Goal: Transaction & Acquisition: Purchase product/service

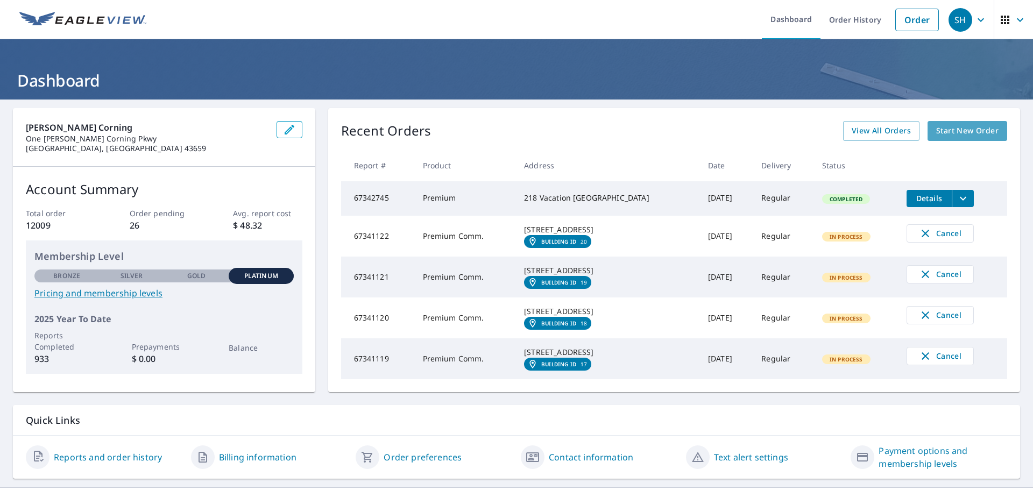
click at [960, 130] on span "Start New Order" at bounding box center [967, 130] width 62 height 13
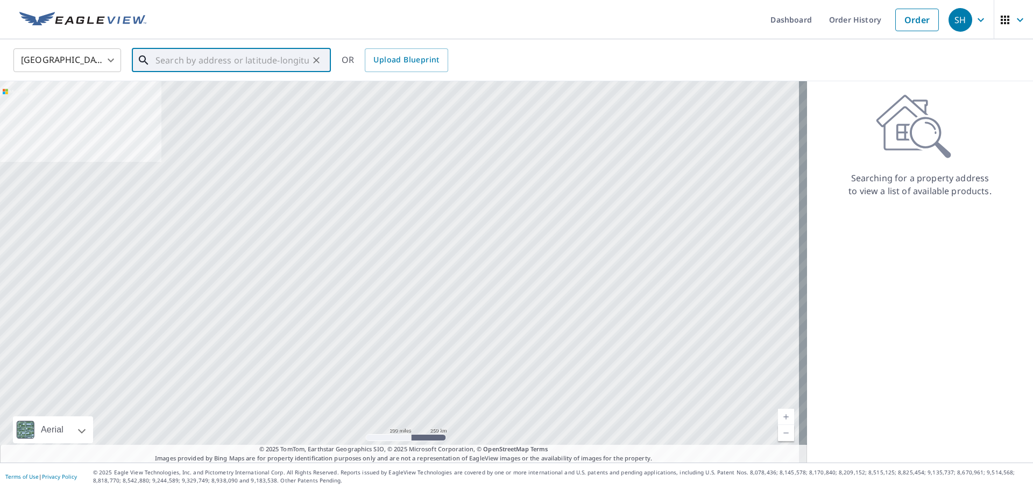
click at [168, 57] on input "text" at bounding box center [231, 60] width 153 height 30
paste input "2809 12th Ave, Rock Island, IL 61201"
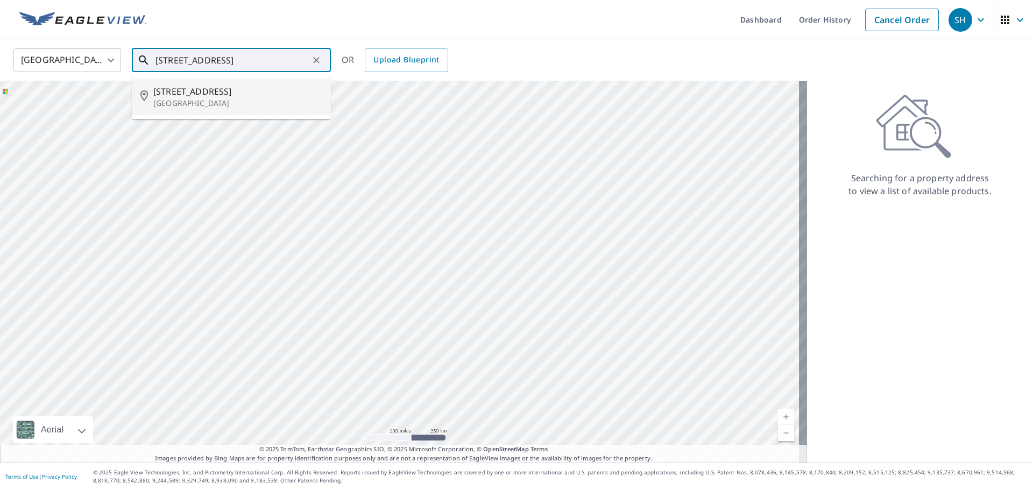
click at [216, 99] on p "Rock Island, IL 61201" at bounding box center [237, 103] width 169 height 11
type input "2809 12th Ave Rock Island, IL 61201"
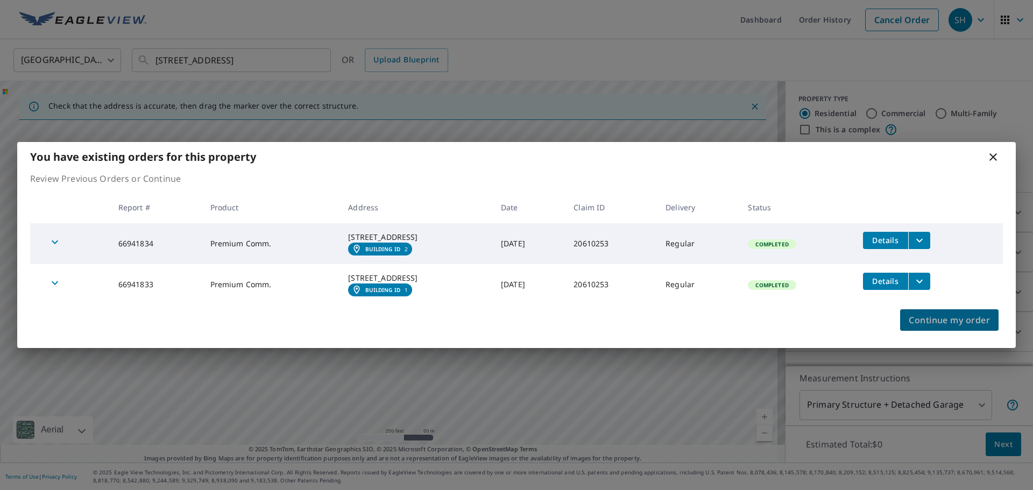
click at [968, 328] on span "Continue my order" at bounding box center [949, 320] width 81 height 15
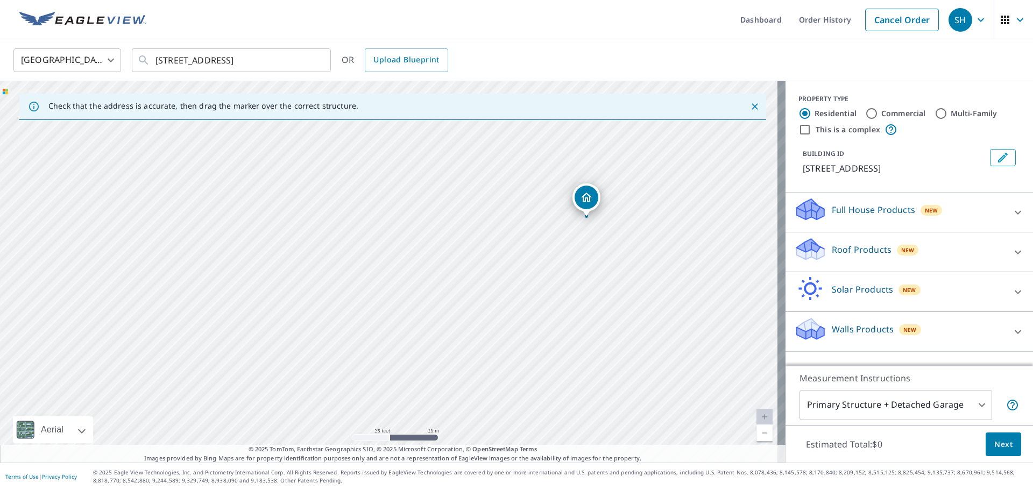
drag, startPoint x: 221, startPoint y: 239, endPoint x: 392, endPoint y: 256, distance: 171.9
click at [392, 256] on div "2809 12th Ave Rock Island, IL 61201" at bounding box center [393, 271] width 786 height 381
click at [271, 164] on div "2809 12th Ave Rock Island, IL 61201" at bounding box center [393, 271] width 786 height 381
drag, startPoint x: 397, startPoint y: 250, endPoint x: 74, endPoint y: 197, distance: 327.7
click at [848, 247] on p "Roof Products" at bounding box center [862, 249] width 60 height 13
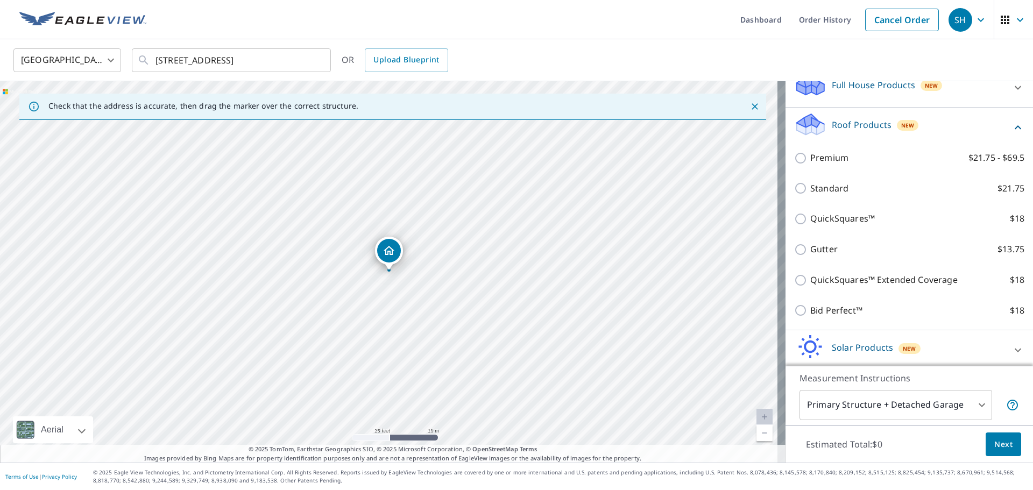
scroll to position [108, 0]
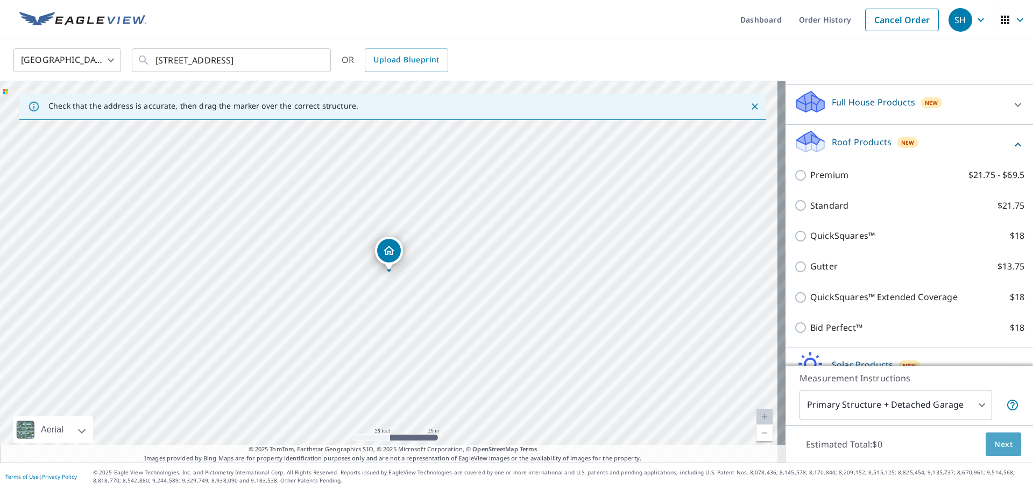
click at [996, 444] on span "Next" at bounding box center [1003, 444] width 18 height 13
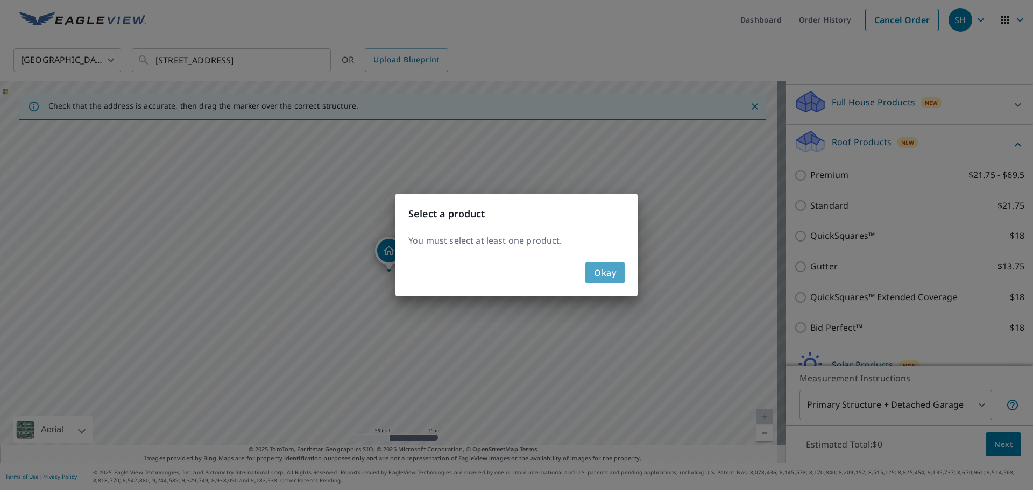
click at [614, 277] on span "Okay" at bounding box center [605, 272] width 22 height 15
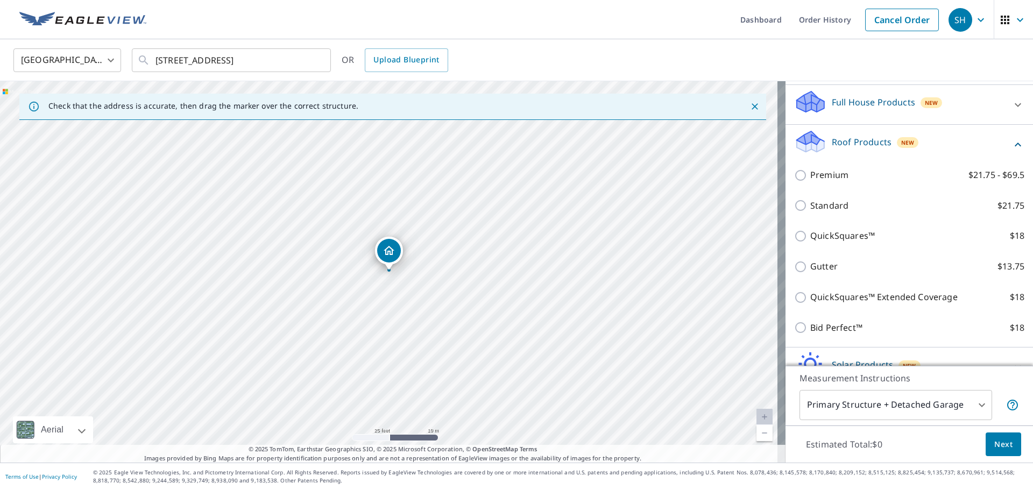
click at [794, 175] on input "Premium $21.75 - $69.5" at bounding box center [802, 175] width 16 height 13
checkbox input "true"
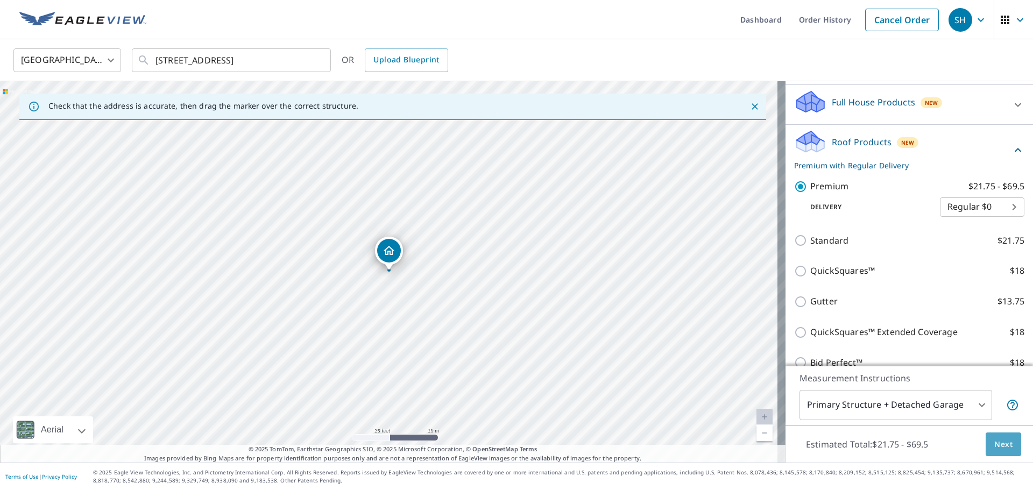
click at [996, 444] on span "Next" at bounding box center [1003, 444] width 18 height 13
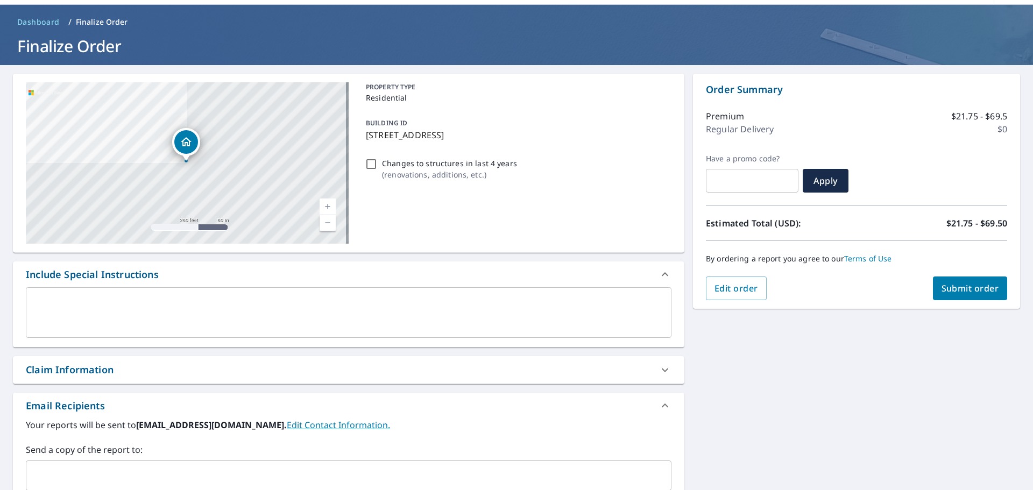
scroll to position [54, 0]
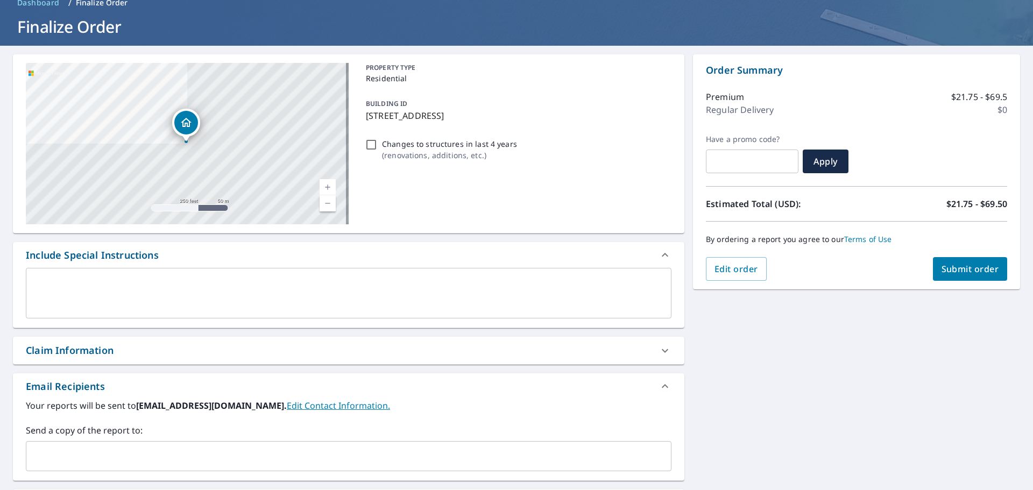
click at [166, 349] on div "Claim Information" at bounding box center [339, 350] width 626 height 15
checkbox input "true"
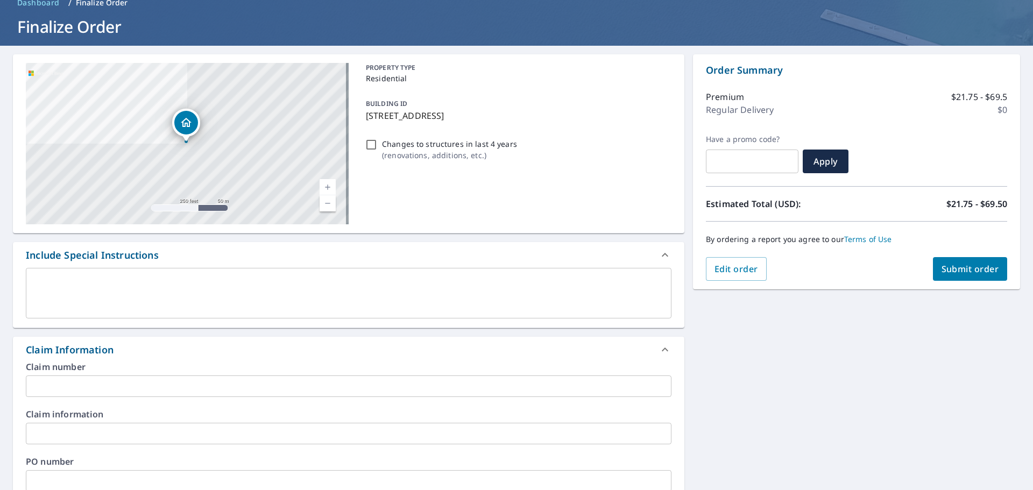
click at [84, 387] on input "text" at bounding box center [349, 387] width 646 height 22
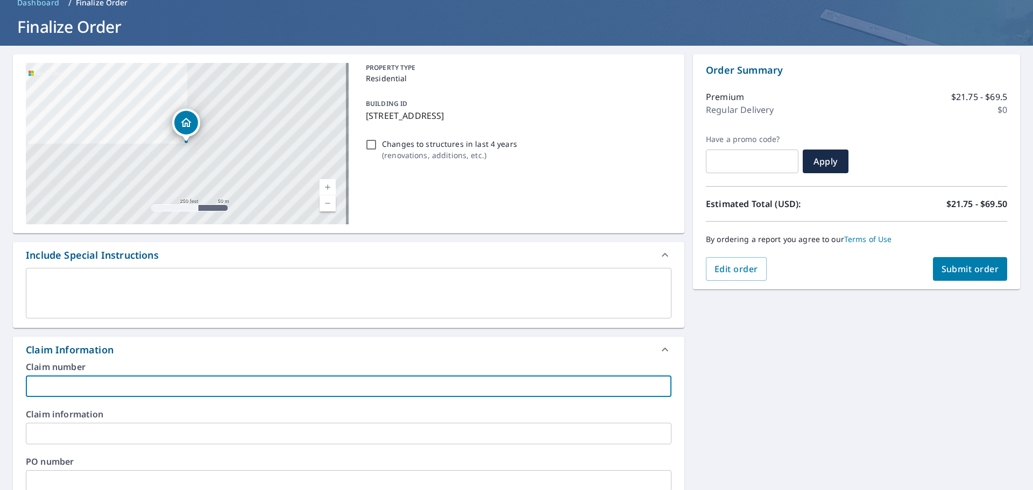
type input "2"
checkbox input "true"
type input "20"
checkbox input "true"
type input "206"
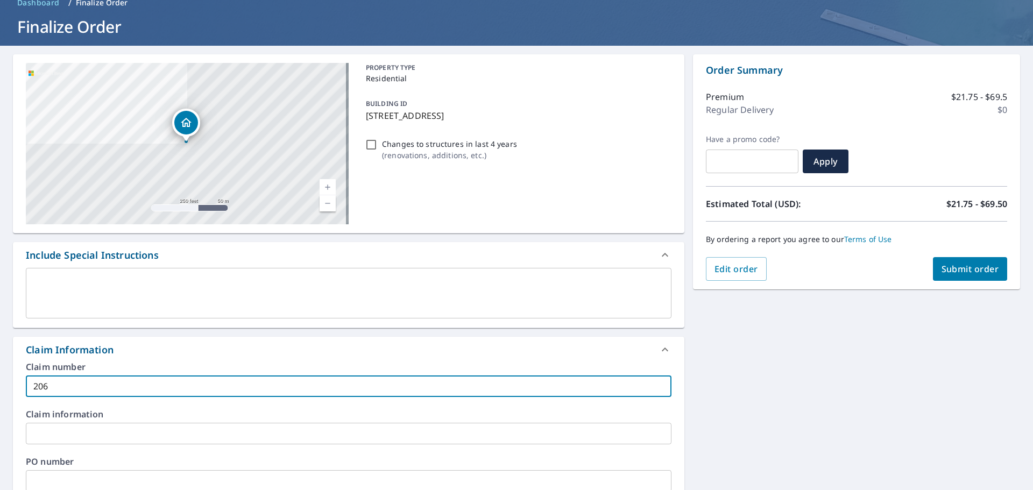
checkbox input "true"
type input "2061"
checkbox input "true"
click at [110, 392] on input "2061" at bounding box center [349, 387] width 646 height 22
type input "20610"
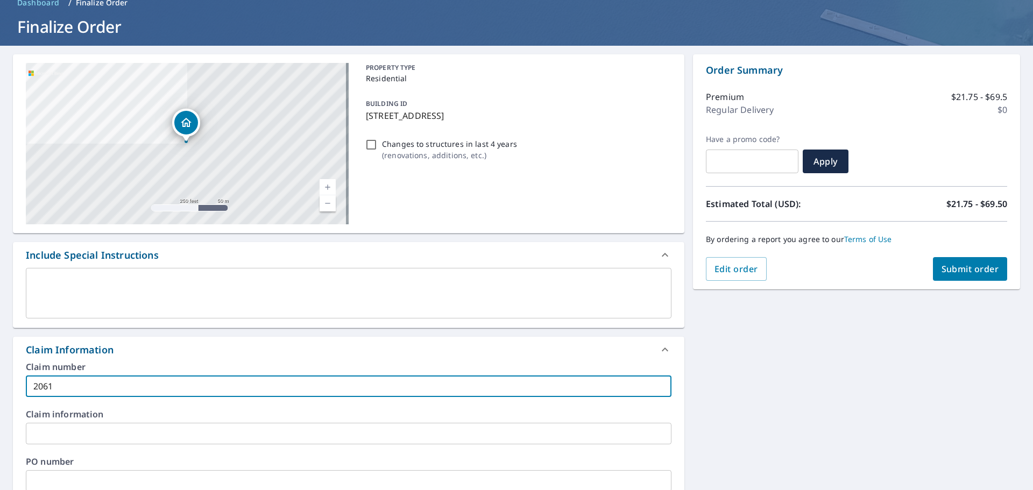
checkbox input "true"
type input "206102"
checkbox input "true"
type input "2061025"
checkbox input "true"
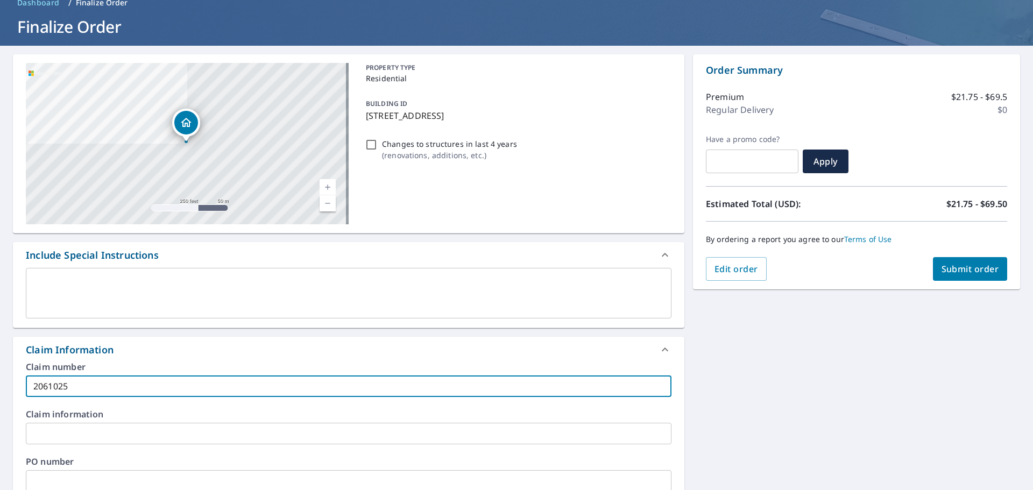
type input "20610253"
checkbox input "true"
type input "20610253"
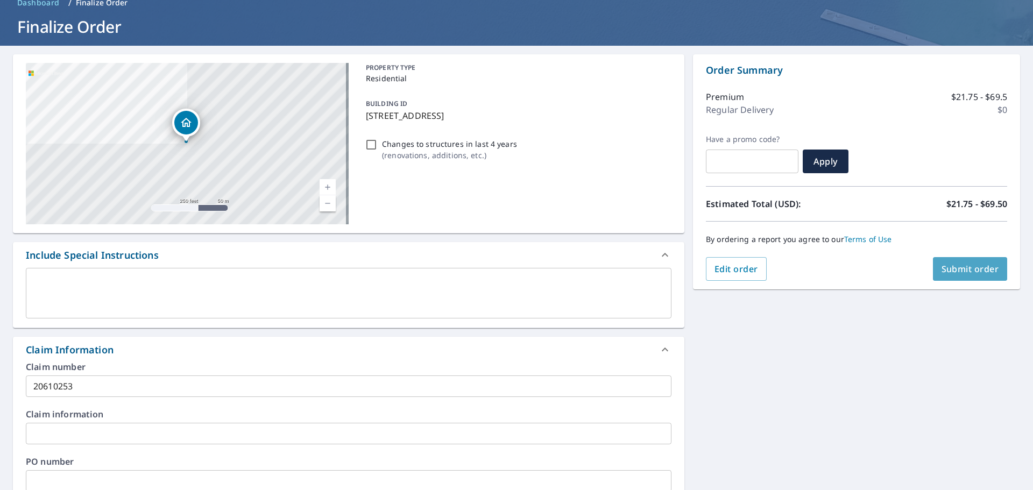
click at [963, 264] on span "Submit order" at bounding box center [971, 269] width 58 height 12
checkbox input "true"
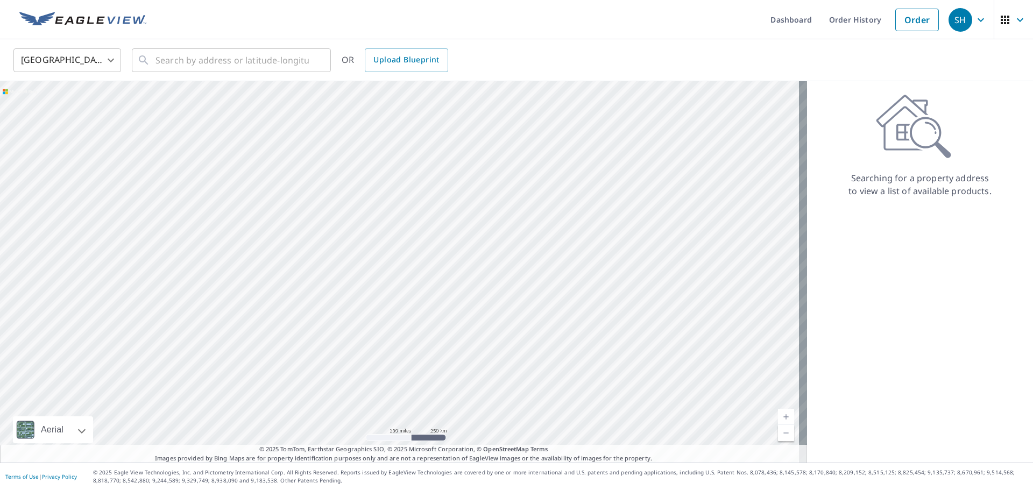
click at [775, 19] on link "Dashboard" at bounding box center [791, 19] width 59 height 39
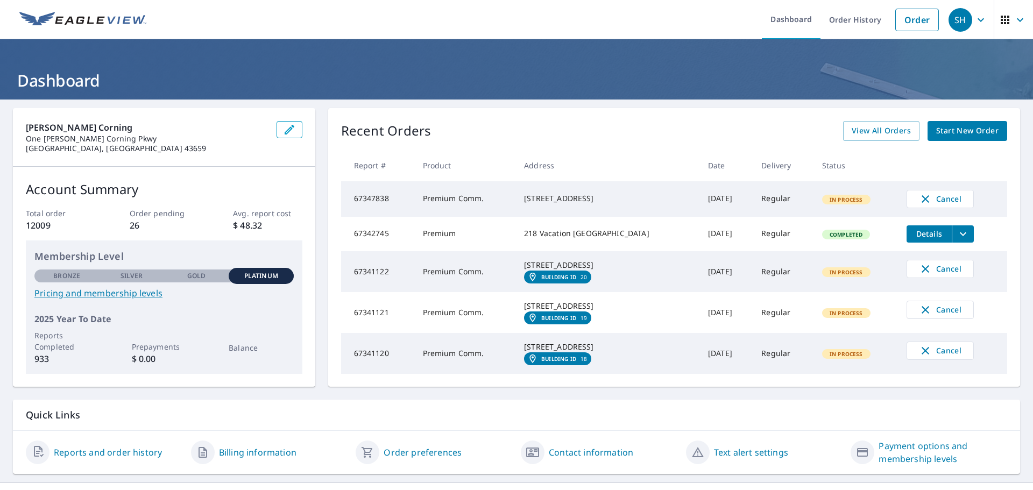
click at [958, 130] on span "Start New Order" at bounding box center [967, 130] width 62 height 13
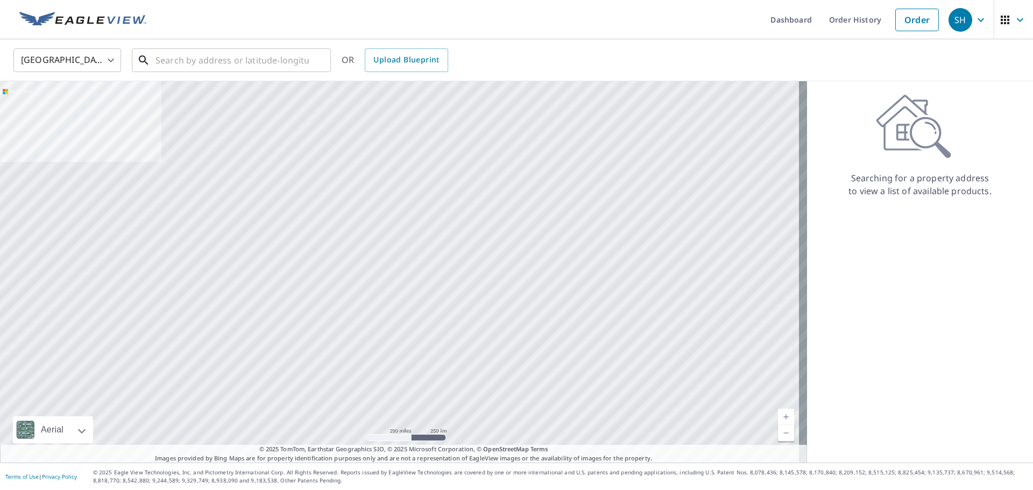
click at [205, 66] on input "text" at bounding box center [231, 60] width 153 height 30
paste input "206 BARBER ST"
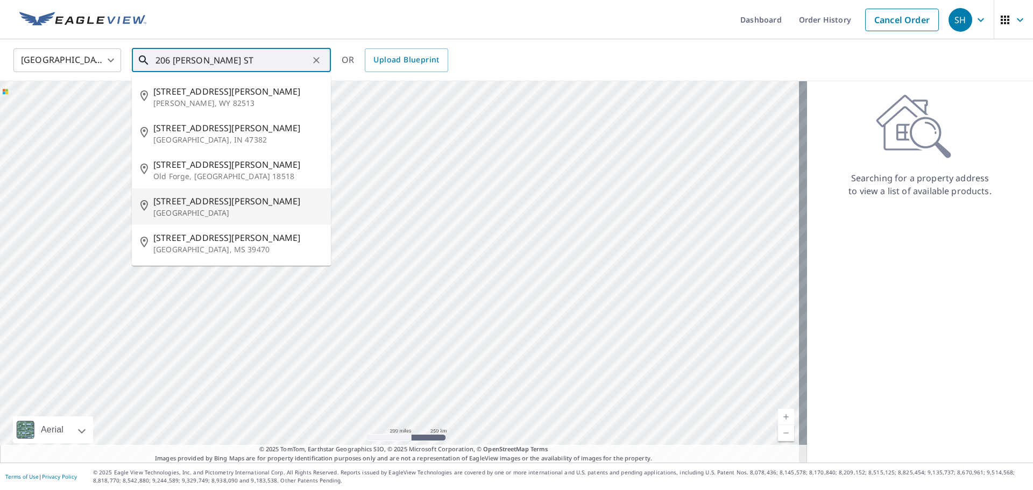
click at [192, 213] on p "Greenfield, MO 65661" at bounding box center [237, 213] width 169 height 11
type input "206 Barber St Greenfield, MO 65661"
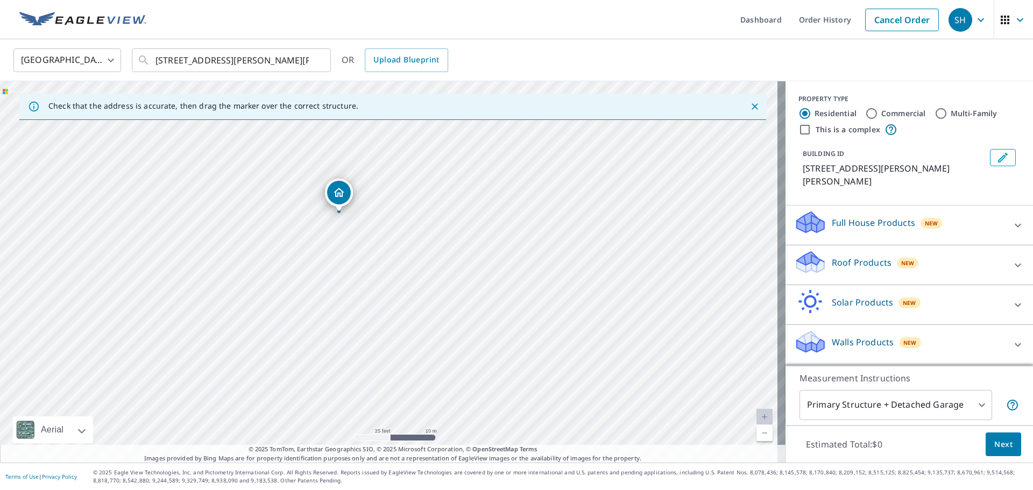
drag, startPoint x: 378, startPoint y: 261, endPoint x: 410, endPoint y: 279, distance: 36.1
click at [410, 279] on div "206 Barber St Greenfield, MO 65661" at bounding box center [393, 271] width 786 height 381
click at [851, 250] on div "Roof Products New" at bounding box center [899, 265] width 211 height 31
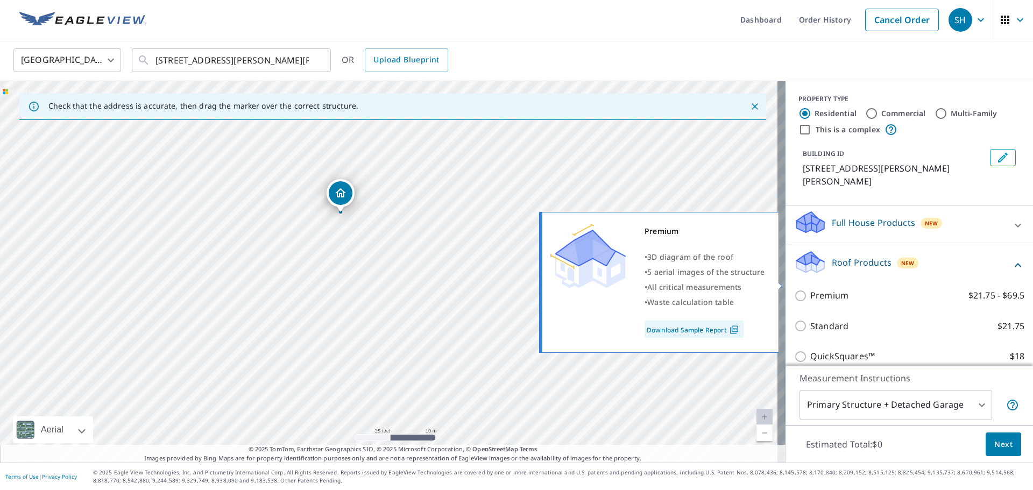
click at [796, 289] on input "Premium $21.75 - $69.5" at bounding box center [802, 295] width 16 height 13
checkbox input "true"
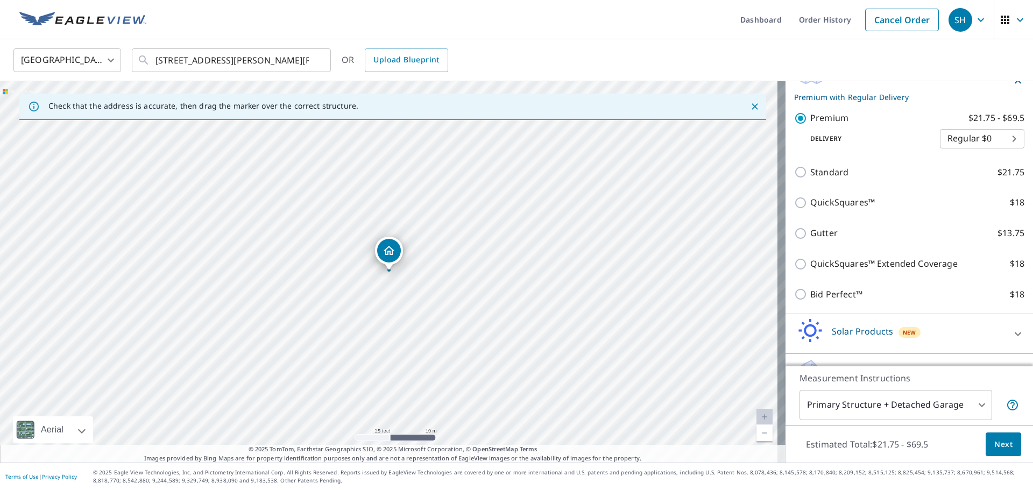
scroll to position [204, 0]
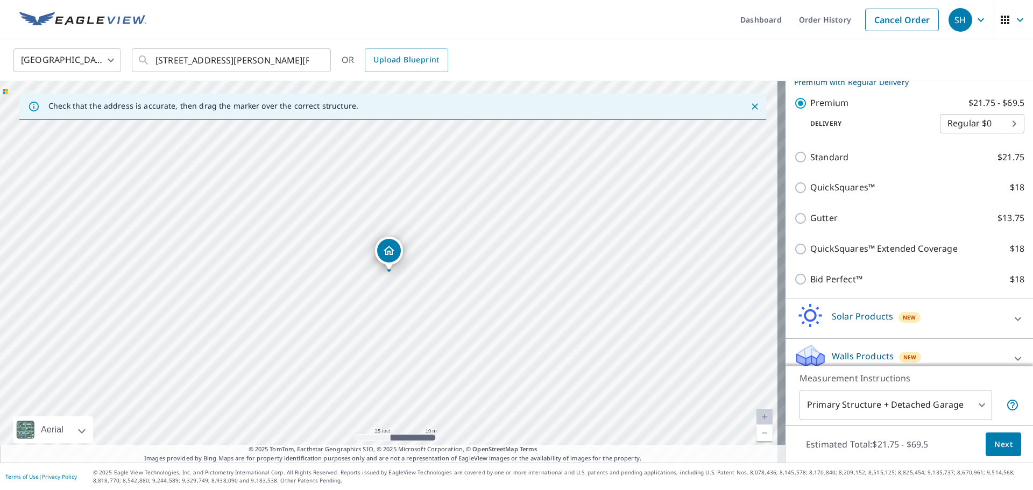
click at [995, 444] on span "Next" at bounding box center [1003, 444] width 18 height 13
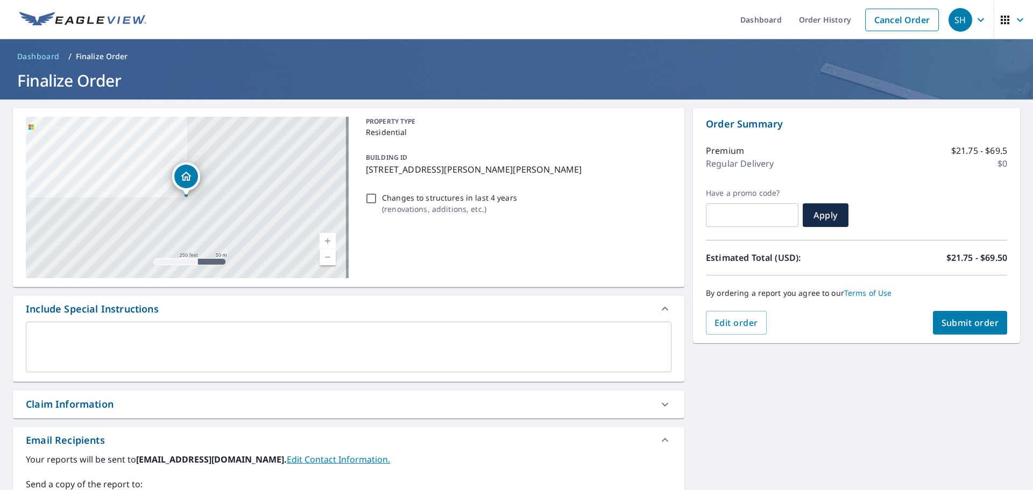
click at [168, 400] on div "Claim Information" at bounding box center [339, 404] width 626 height 15
checkbox input "true"
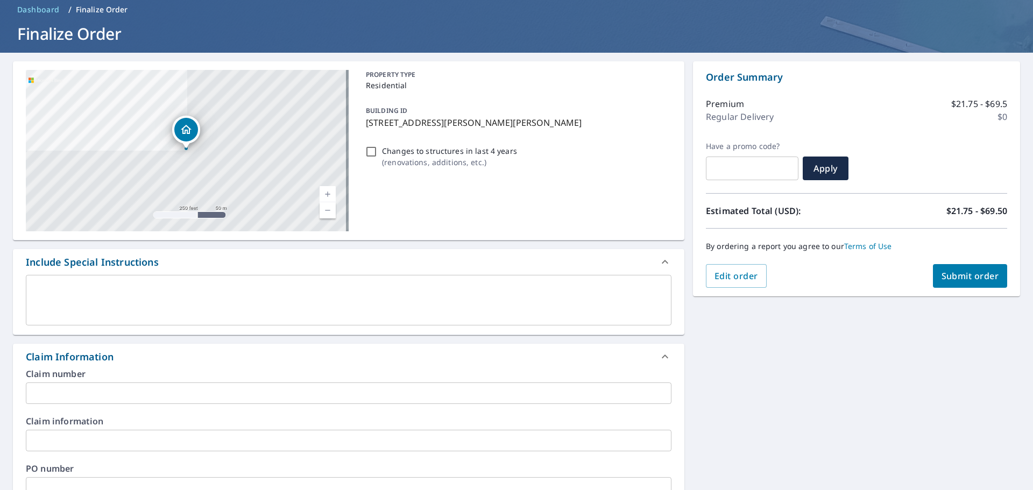
scroll to position [108, 0]
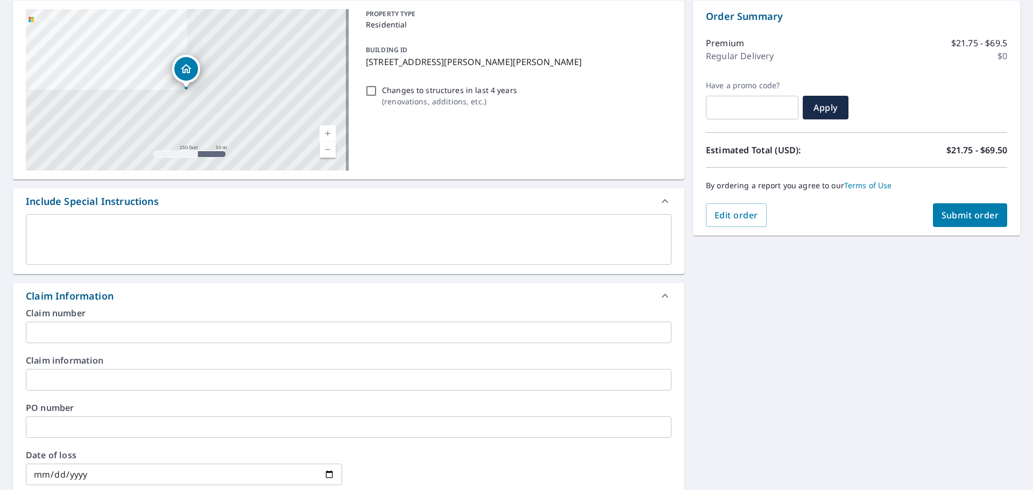
click at [114, 331] on input "text" at bounding box center [349, 333] width 646 height 22
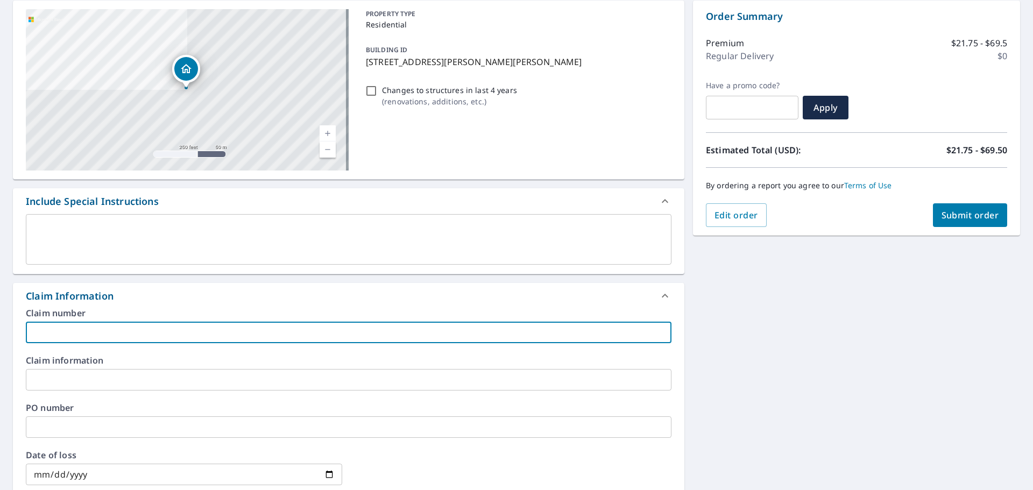
type input "2"
checkbox input "true"
type input "20"
checkbox input "true"
type input "206"
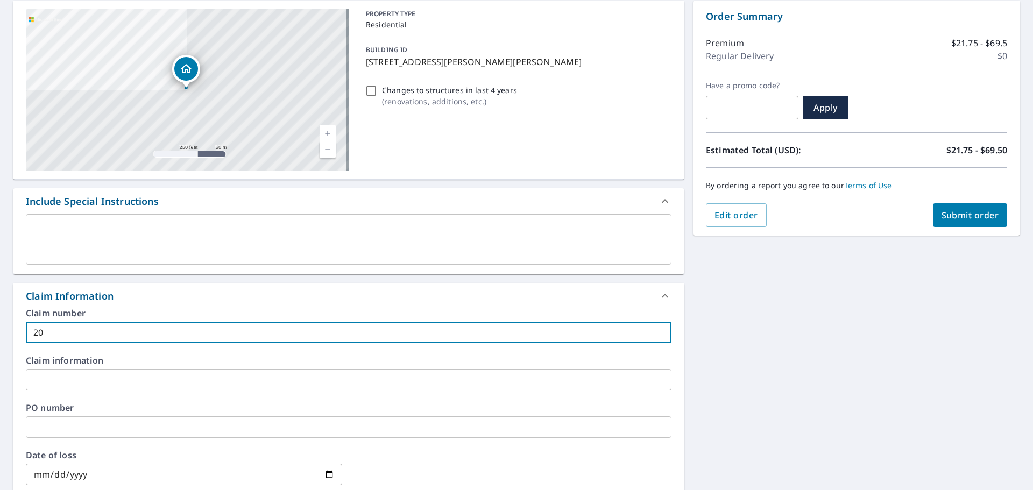
checkbox input "true"
type input "2061"
checkbox input "true"
type input "20613"
checkbox input "true"
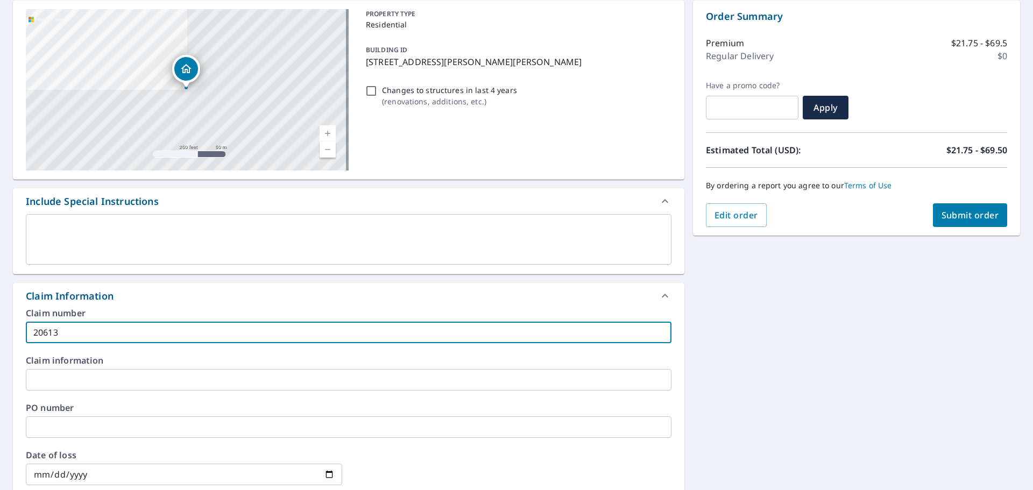
type input "206139"
checkbox input "true"
type input "2061398"
checkbox input "true"
type input "20613980"
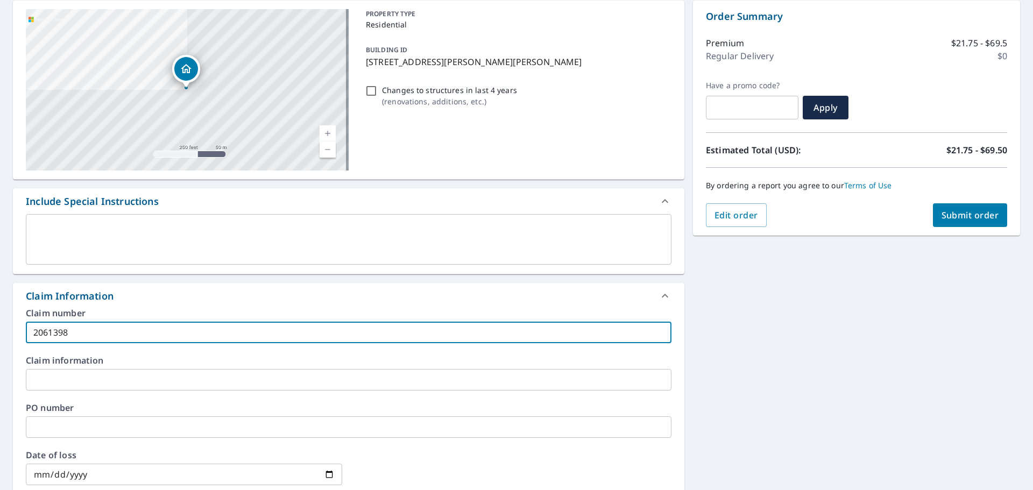
checkbox input "true"
type input "20613980"
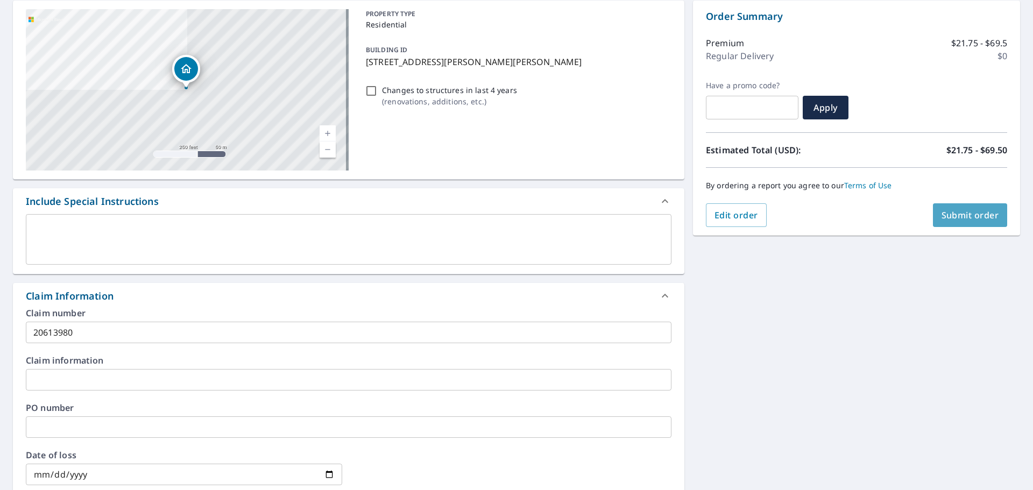
click at [967, 214] on span "Submit order" at bounding box center [971, 215] width 58 height 12
checkbox input "true"
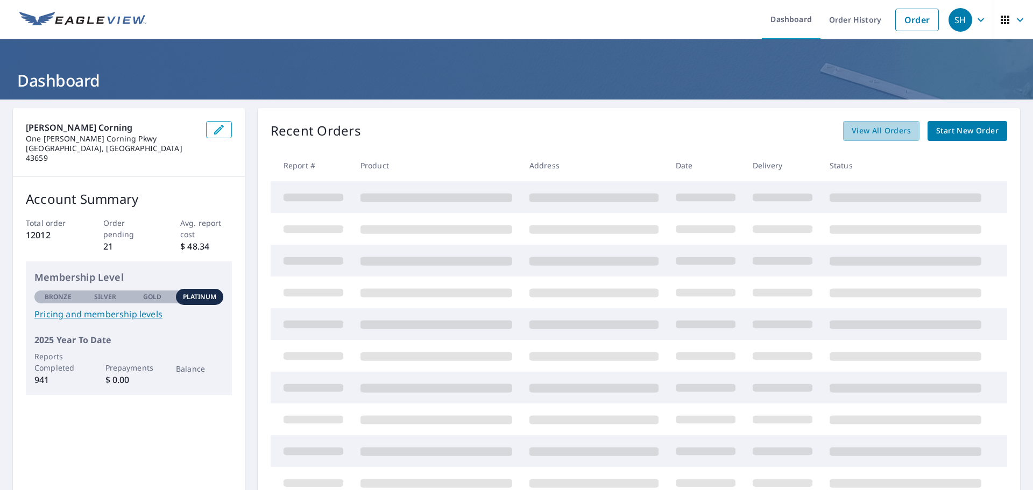
click at [688, 132] on span "View All Orders" at bounding box center [881, 130] width 59 height 13
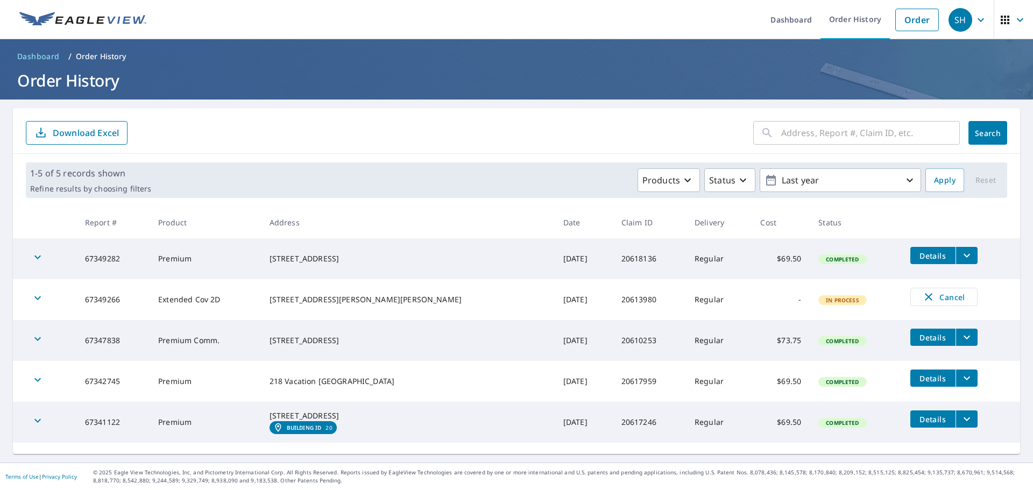
click at [688, 18] on link "Order" at bounding box center [917, 20] width 44 height 23
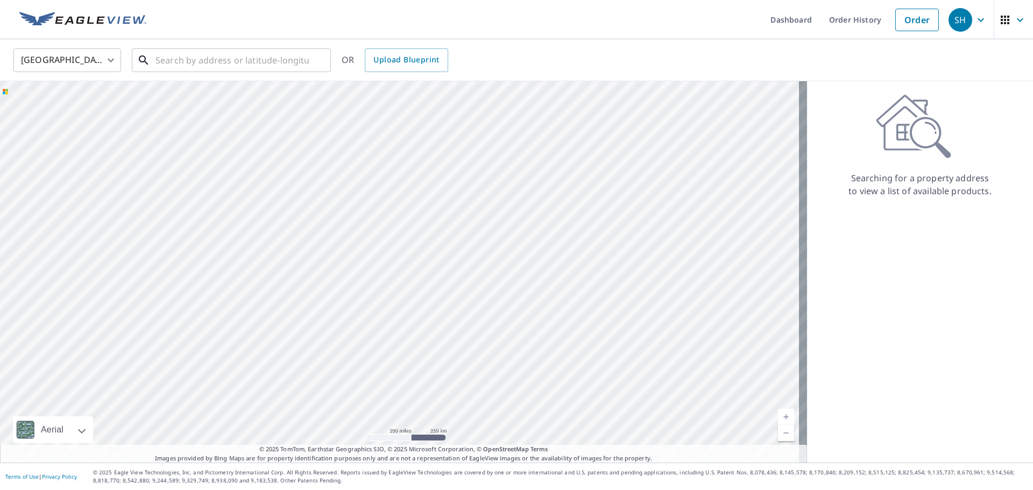
click at [157, 59] on input "text" at bounding box center [231, 60] width 153 height 30
click at [185, 62] on input "text" at bounding box center [231, 60] width 153 height 30
paste input "292 WILLOWBROOKE"
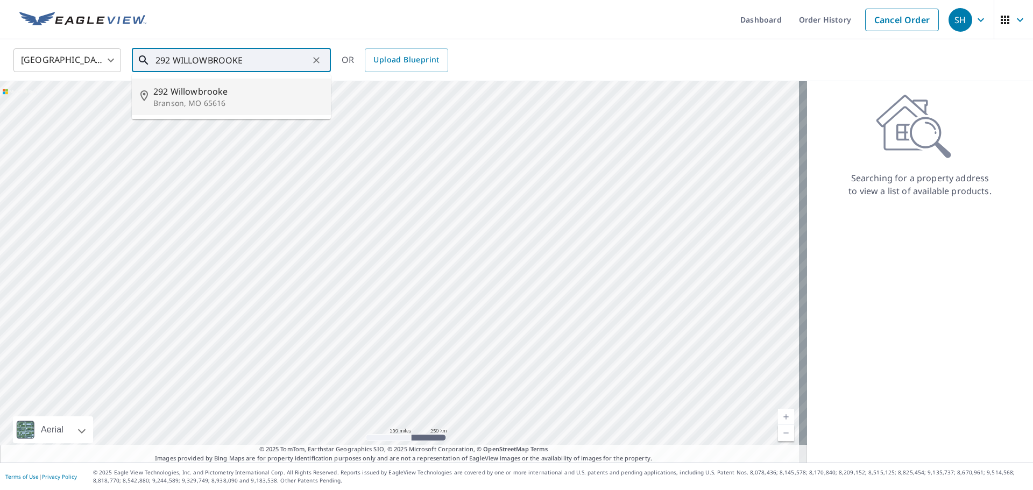
click at [231, 89] on span "292 Willowbrooke" at bounding box center [237, 91] width 169 height 13
type input "[STREET_ADDRESS]"
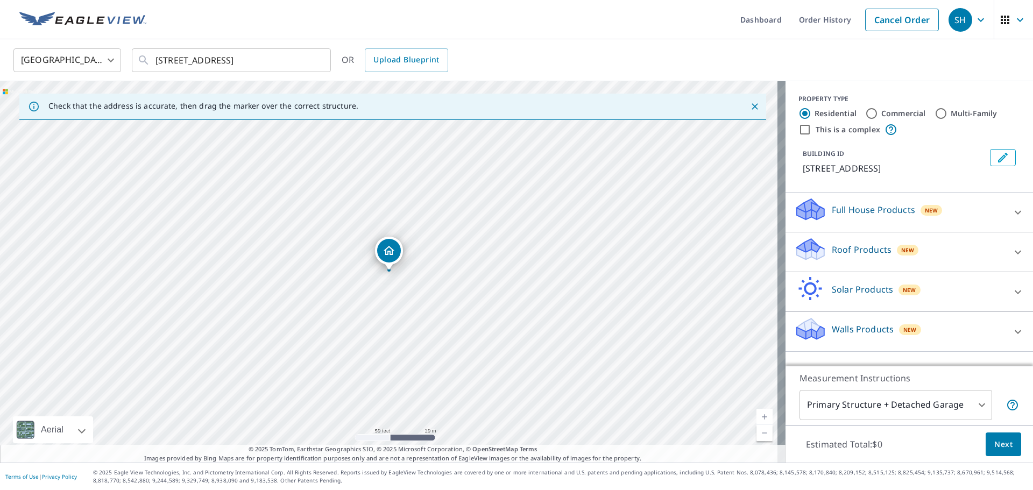
click at [688, 245] on p "Roof Products" at bounding box center [862, 249] width 60 height 13
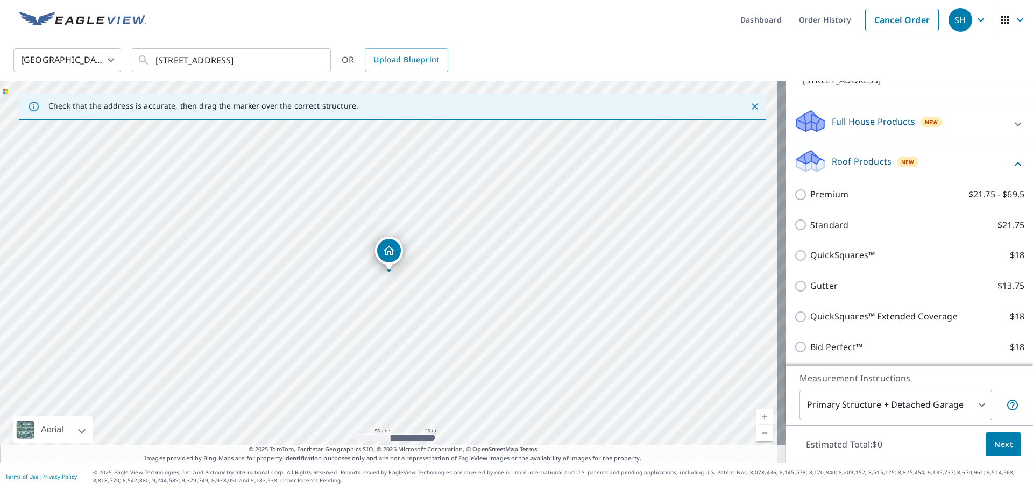
scroll to position [108, 0]
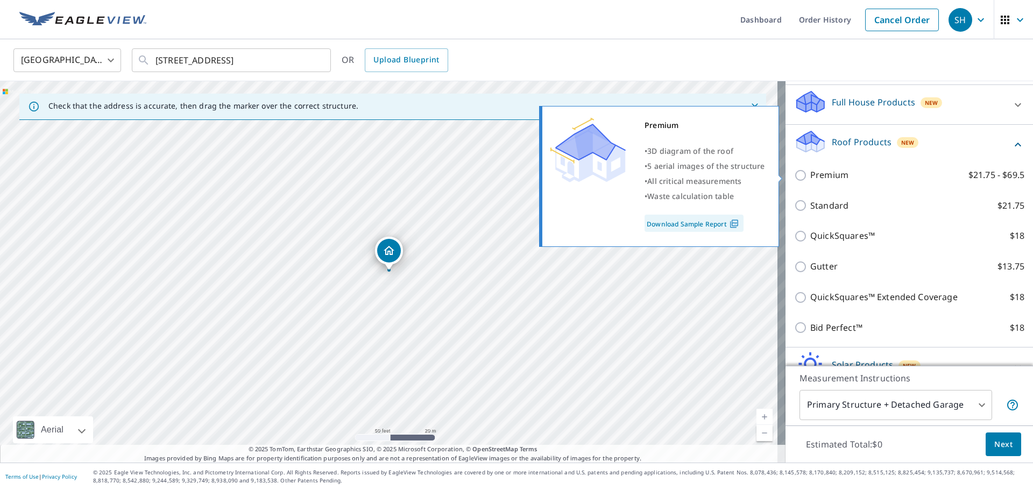
click at [688, 175] on p "Premium" at bounding box center [829, 174] width 38 height 13
click at [688, 175] on input "Premium $21.75 - $69.5" at bounding box center [802, 175] width 16 height 13
checkbox input "true"
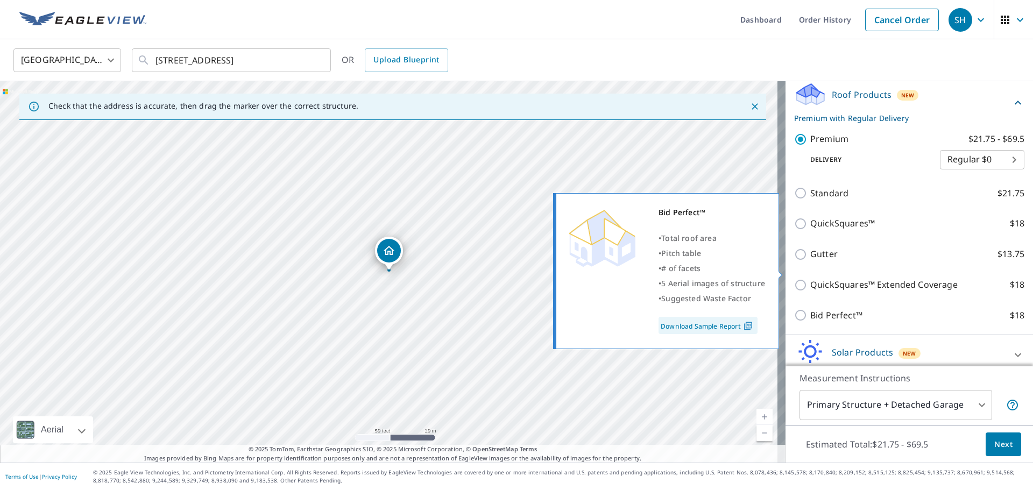
scroll to position [204, 0]
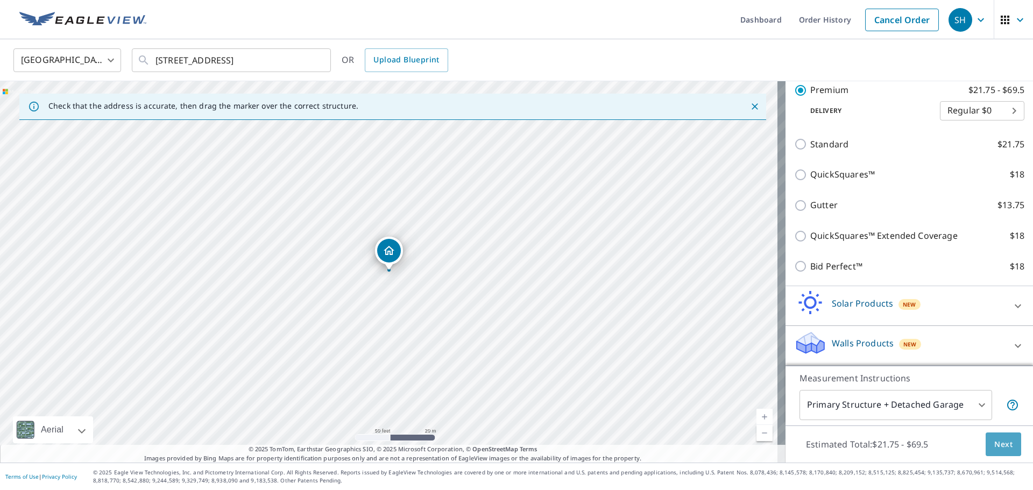
click at [688, 339] on span "Next" at bounding box center [1003, 444] width 18 height 13
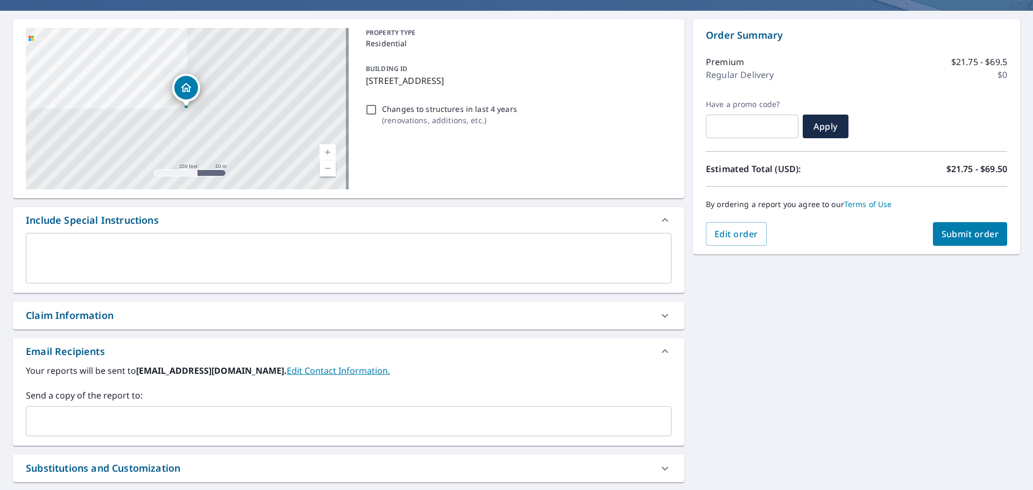
scroll to position [108, 0]
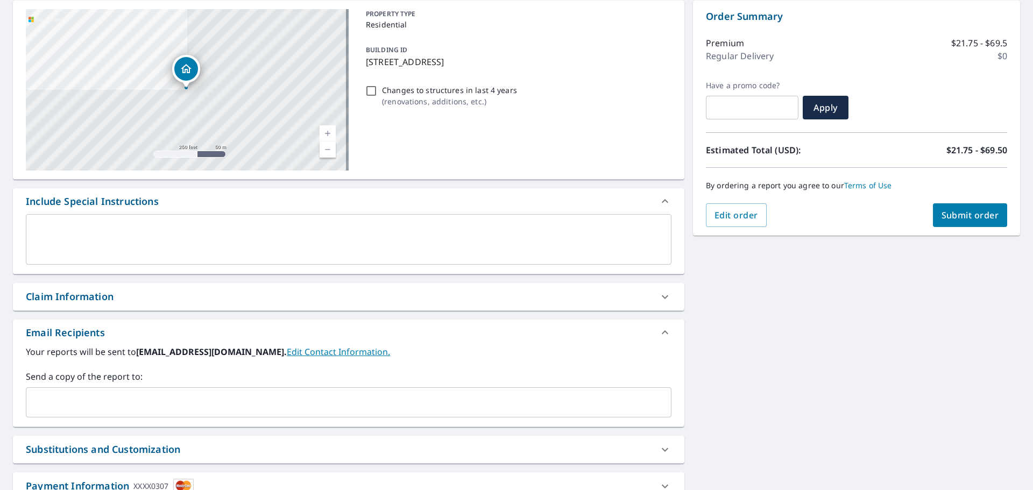
click at [312, 292] on div "Claim Information" at bounding box center [339, 296] width 626 height 15
checkbox input "true"
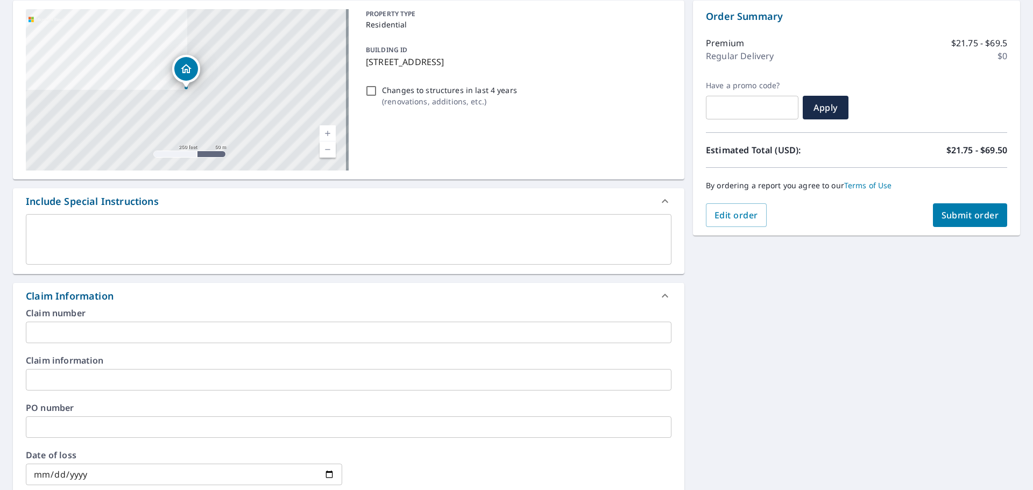
click at [155, 338] on input "text" at bounding box center [349, 333] width 646 height 22
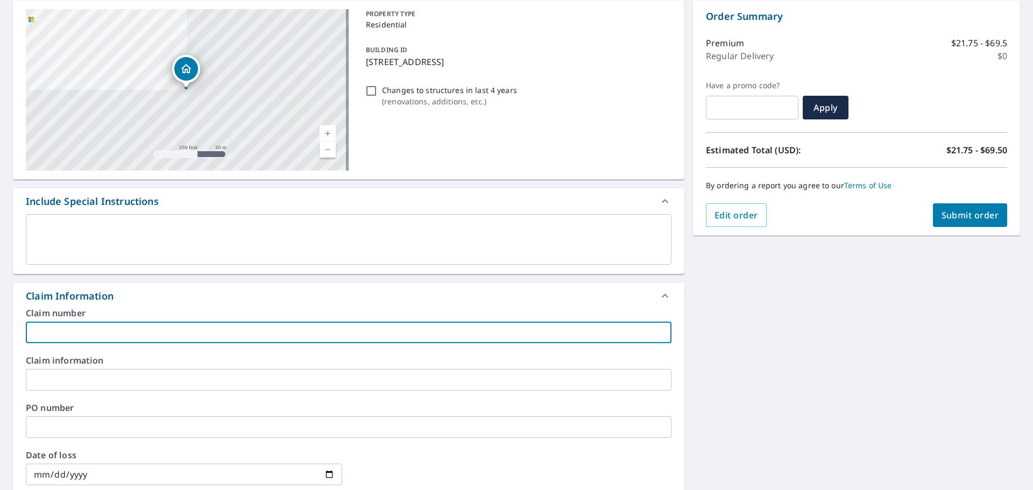
type input "2"
checkbox input "true"
type input "20"
checkbox input "true"
type input "206"
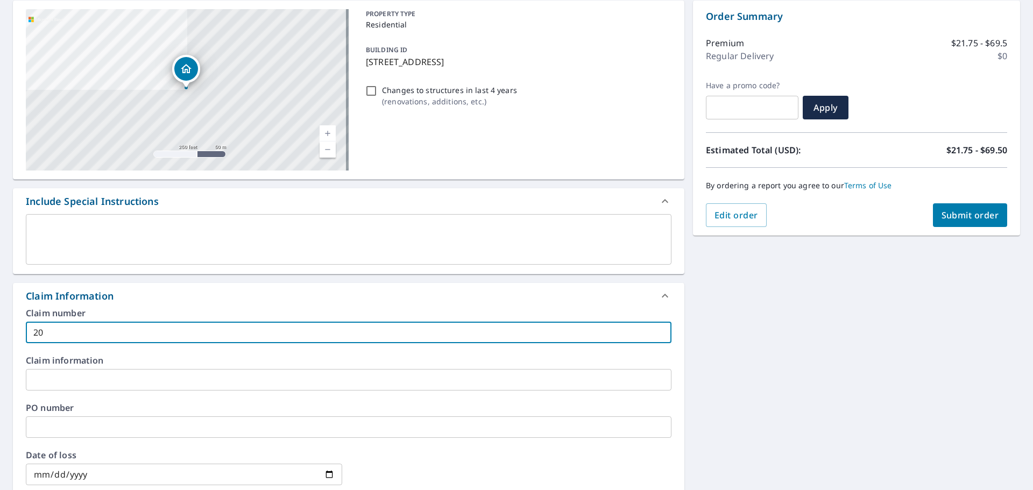
checkbox input "true"
type input "2061"
checkbox input "true"
type input "20615"
checkbox input "true"
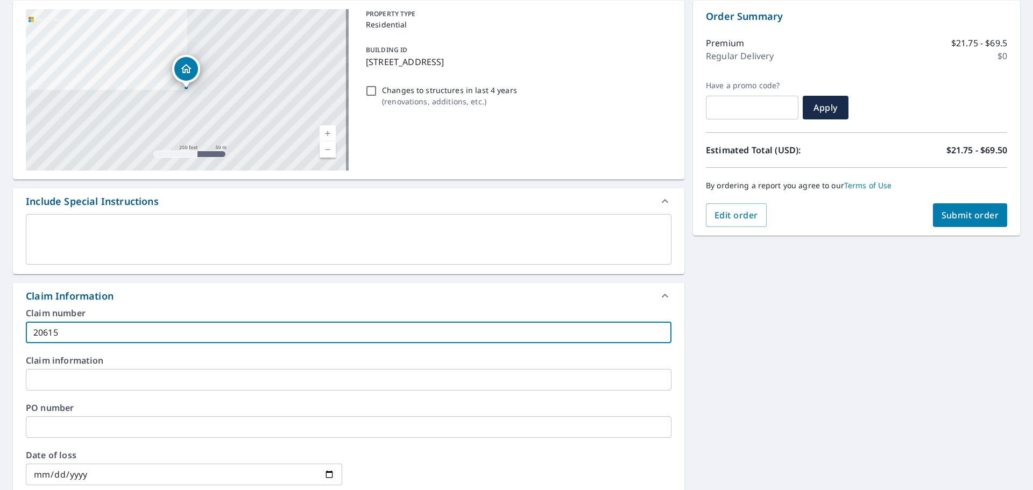
type input "206159"
checkbox input "true"
type input "2061595"
checkbox input "true"
type input "20615955"
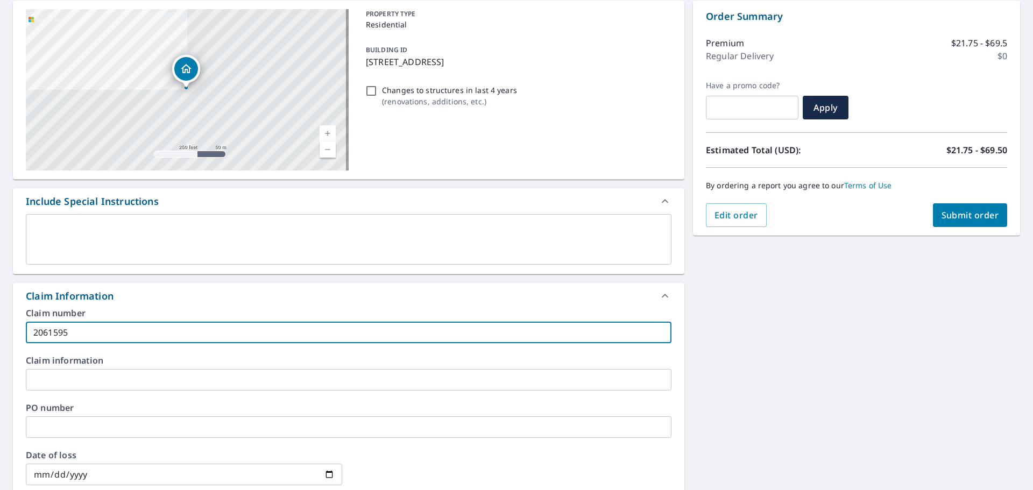
checkbox input "true"
type input "20615955"
click at [688, 213] on span "Submit order" at bounding box center [971, 215] width 58 height 12
checkbox input "true"
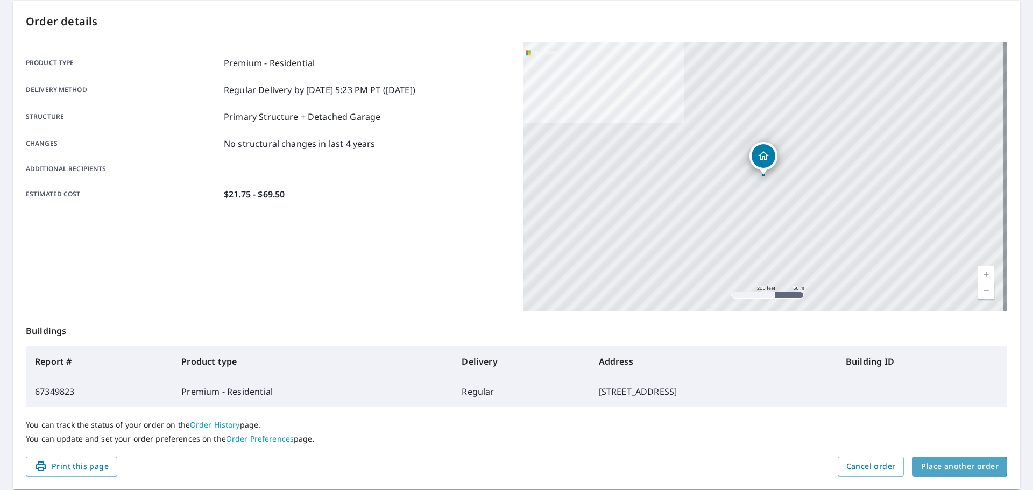
click at [688, 339] on span "Place another order" at bounding box center [959, 466] width 77 height 13
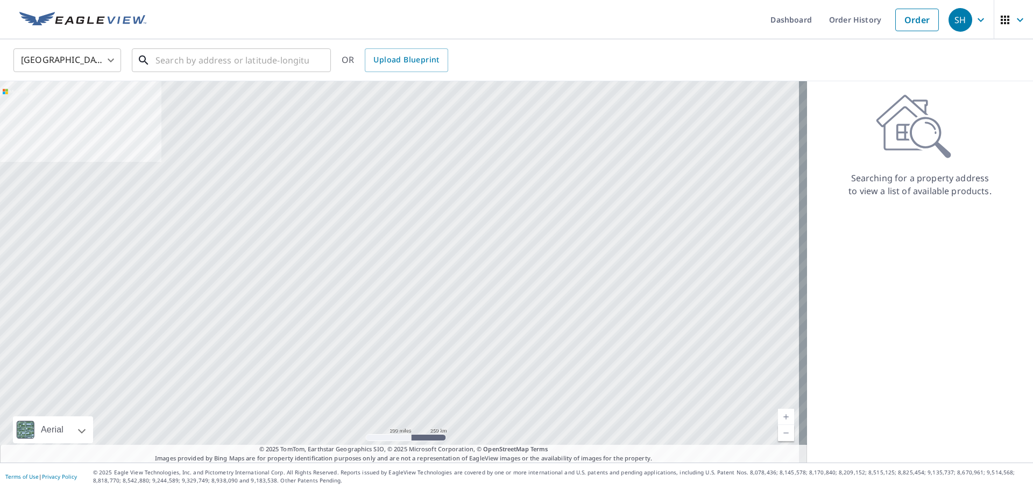
click at [223, 57] on input "text" at bounding box center [231, 60] width 153 height 30
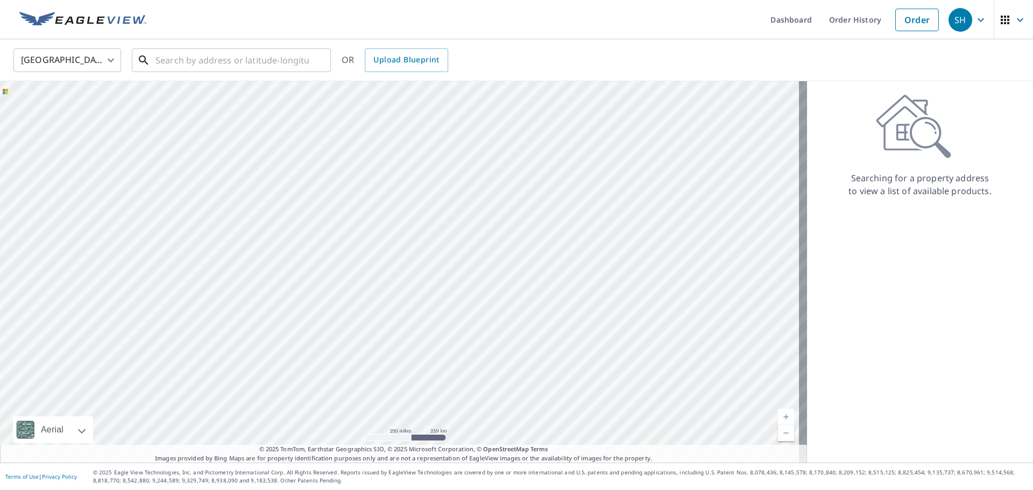
click at [164, 61] on input "text" at bounding box center [231, 60] width 153 height 30
paste input "[STREET_ADDRESS]"
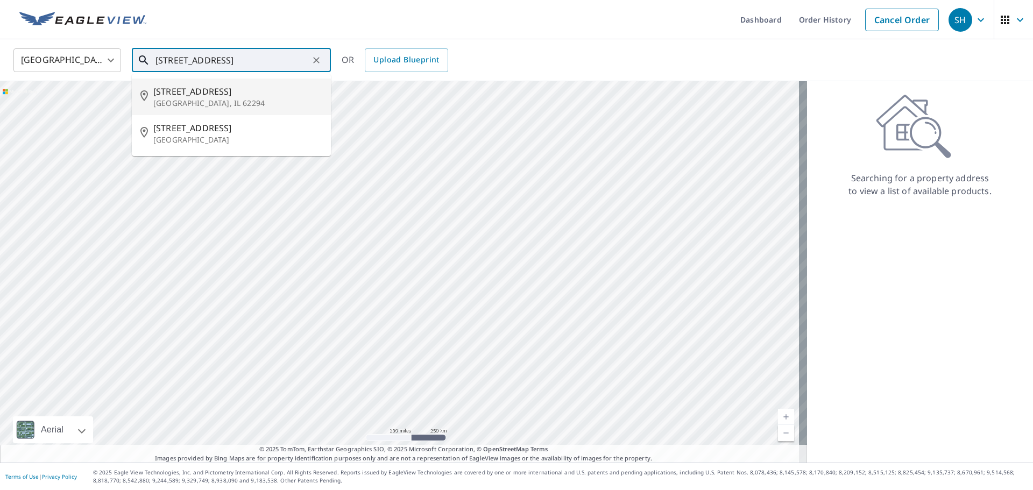
click at [234, 97] on span "[STREET_ADDRESS]" at bounding box center [237, 91] width 169 height 13
type input "[STREET_ADDRESS]"
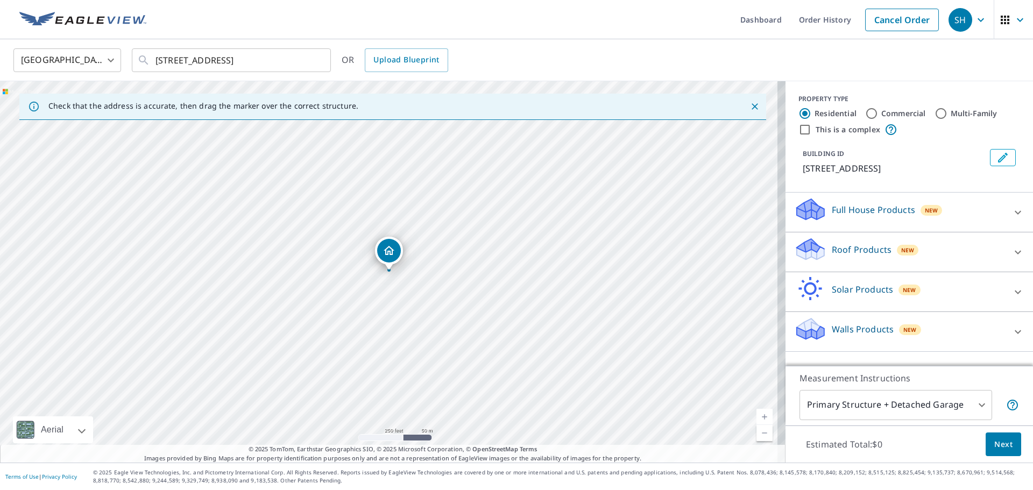
click at [688, 250] on p "Roof Products" at bounding box center [862, 249] width 60 height 13
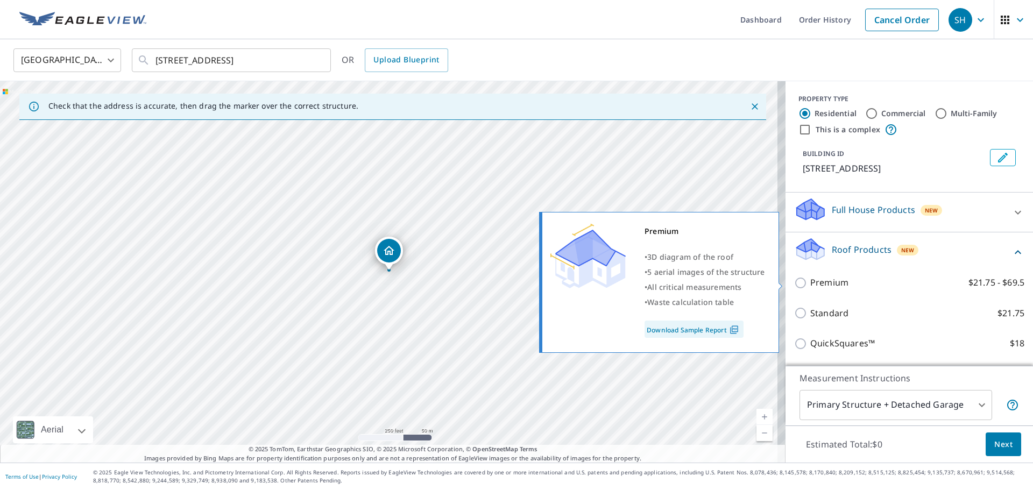
click at [688, 281] on p "Premium" at bounding box center [829, 282] width 38 height 13
click at [688, 281] on input "Premium $21.75 - $69.5" at bounding box center [802, 283] width 16 height 13
checkbox input "true"
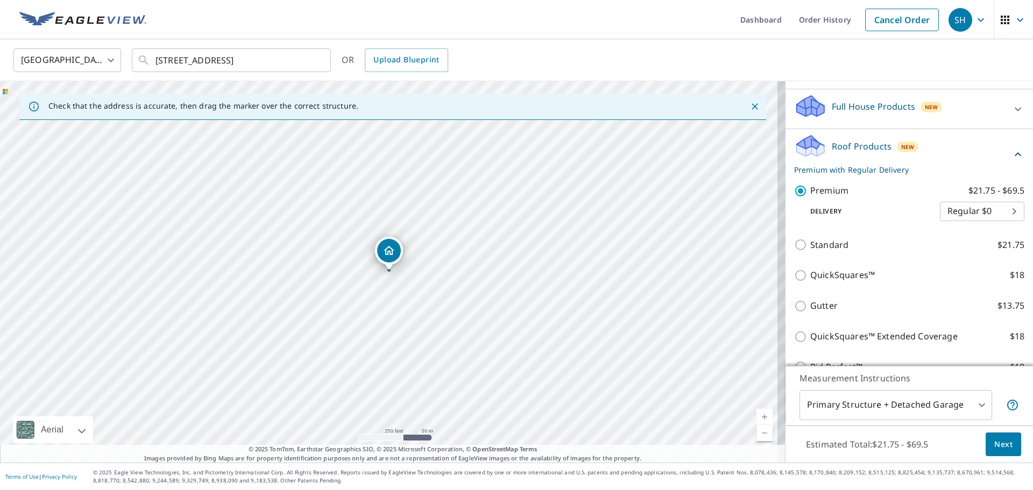
scroll to position [108, 0]
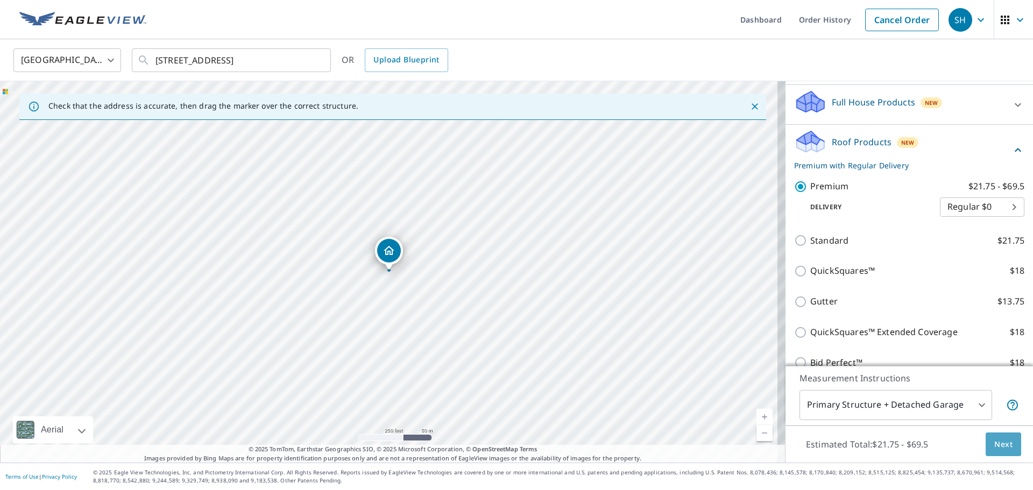
click at [688, 339] on span "Next" at bounding box center [1003, 444] width 18 height 13
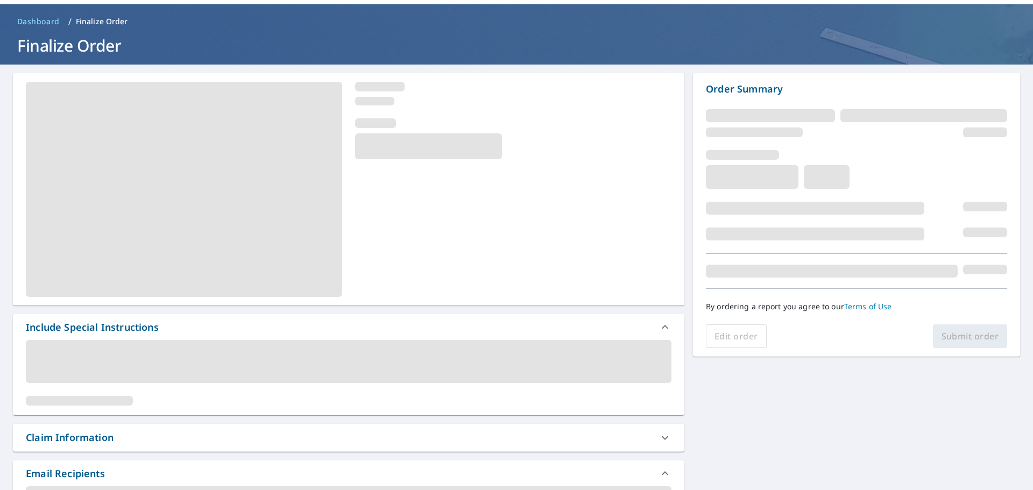
scroll to position [54, 0]
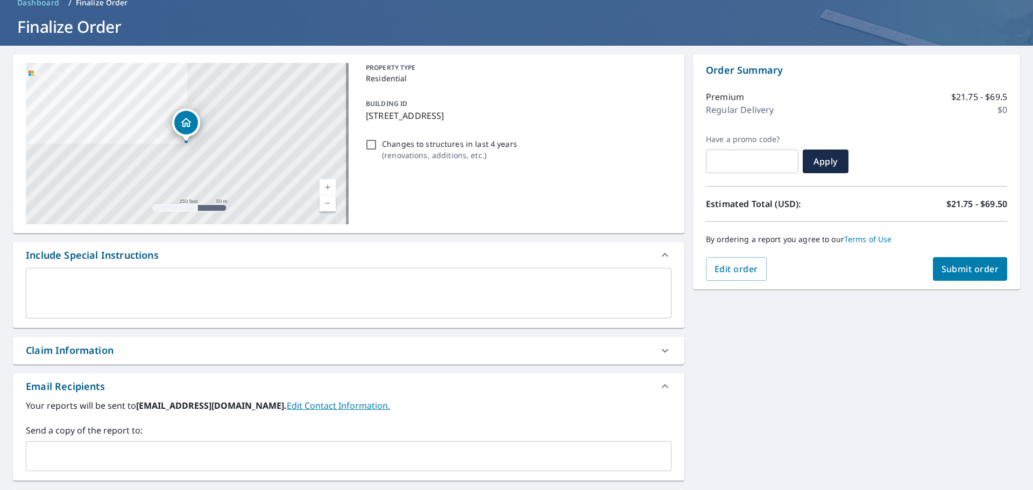
click at [124, 339] on div "Claim Information" at bounding box center [339, 350] width 626 height 15
checkbox input "true"
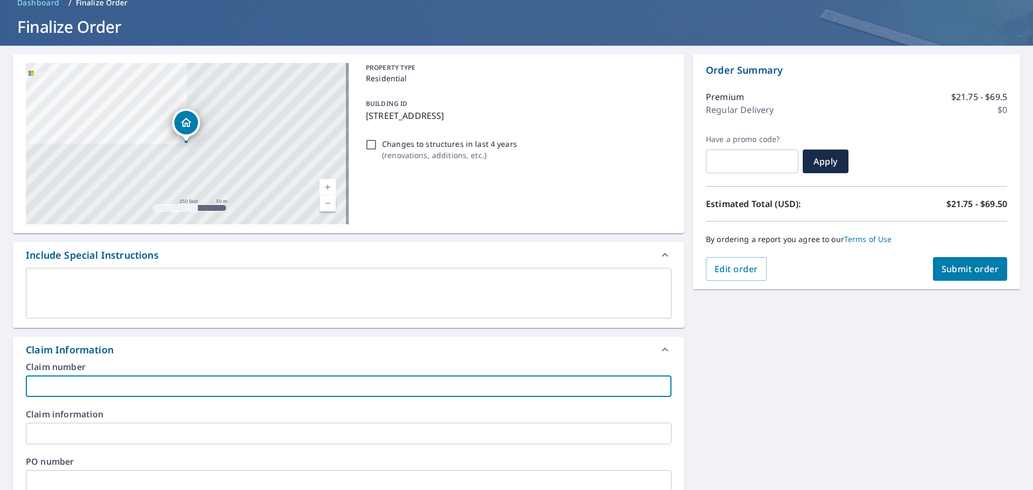
click at [92, 339] on input "text" at bounding box center [349, 387] width 646 height 22
type input "2"
checkbox input "true"
type input "20"
checkbox input "true"
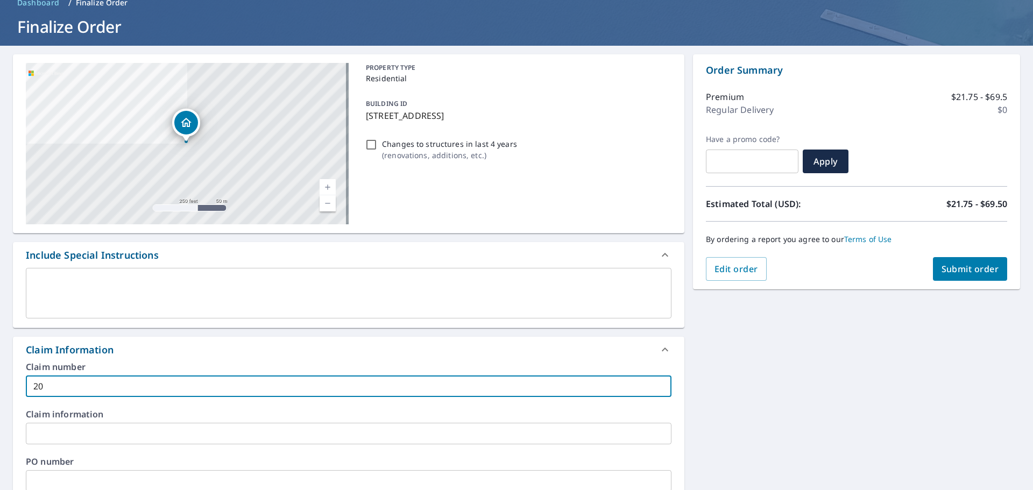
type input "206"
checkbox input "true"
type input "2061"
checkbox input "true"
type input "20618"
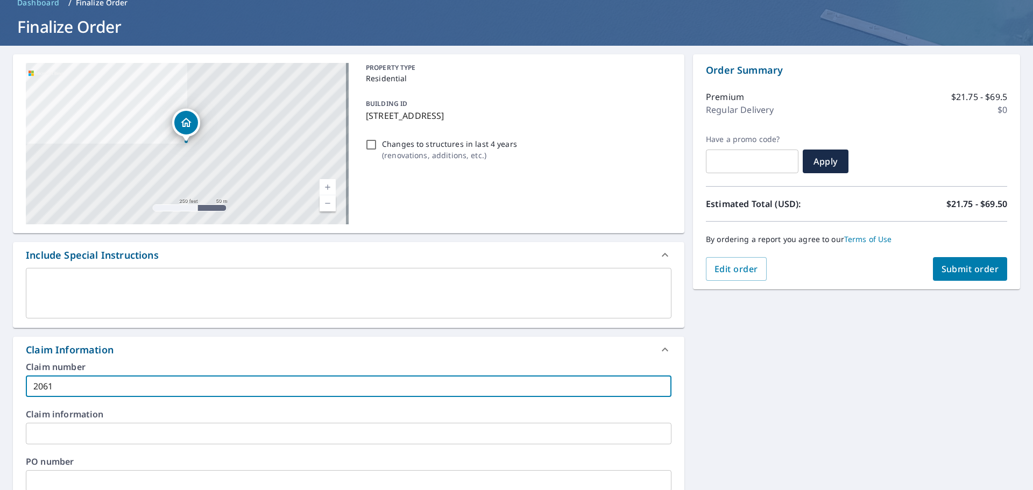
checkbox input "true"
type input "206183"
checkbox input "true"
type input "2061830"
checkbox input "true"
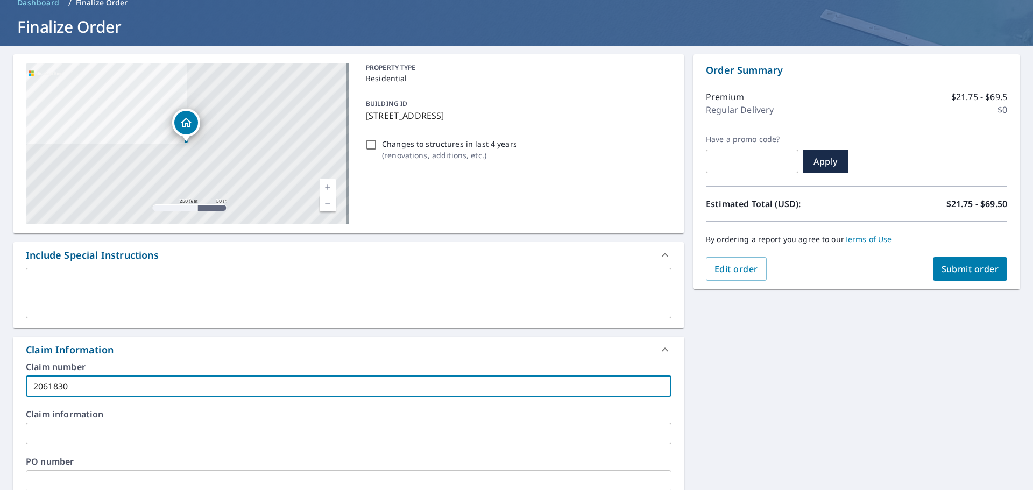
type input "20618303"
checkbox input "true"
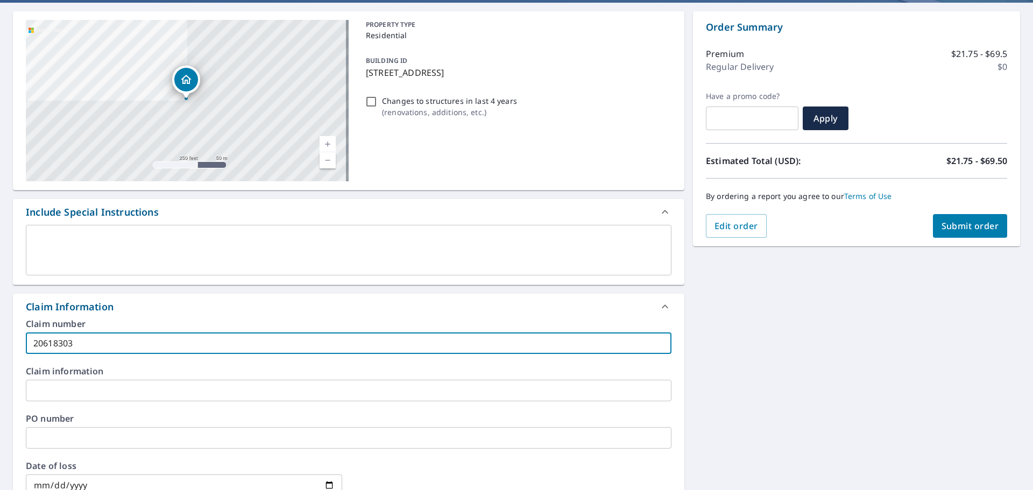
scroll to position [96, 0]
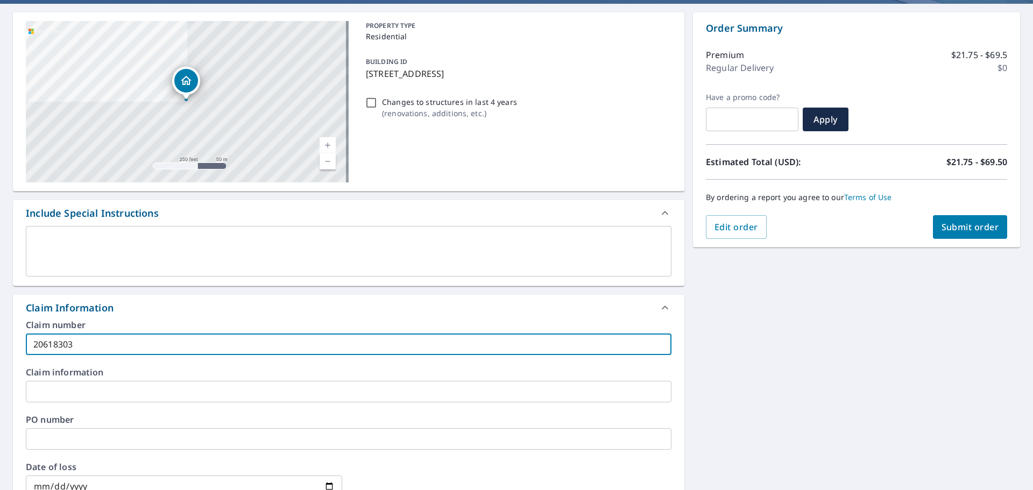
type input "20618303"
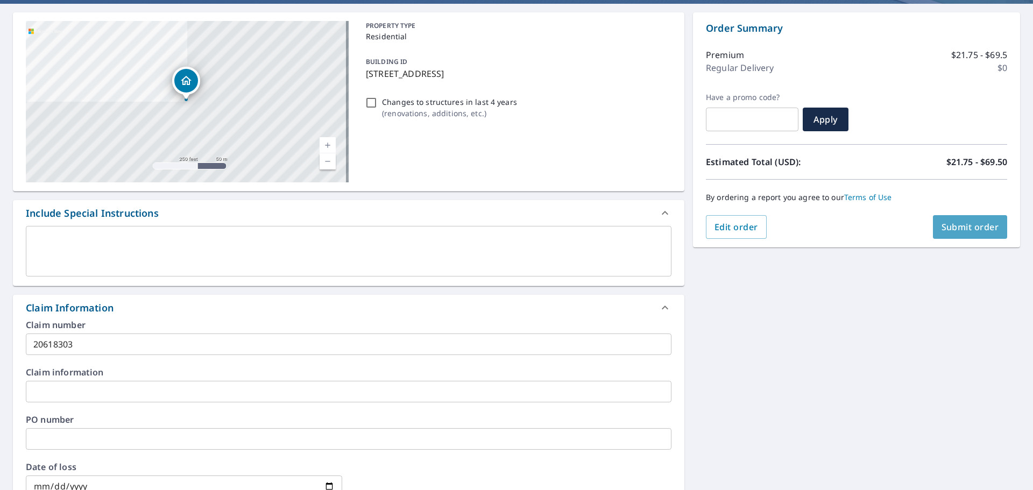
click at [688, 225] on span "Submit order" at bounding box center [971, 227] width 58 height 12
checkbox input "true"
